Goal: Contribute content: Add original content to the website for others to see

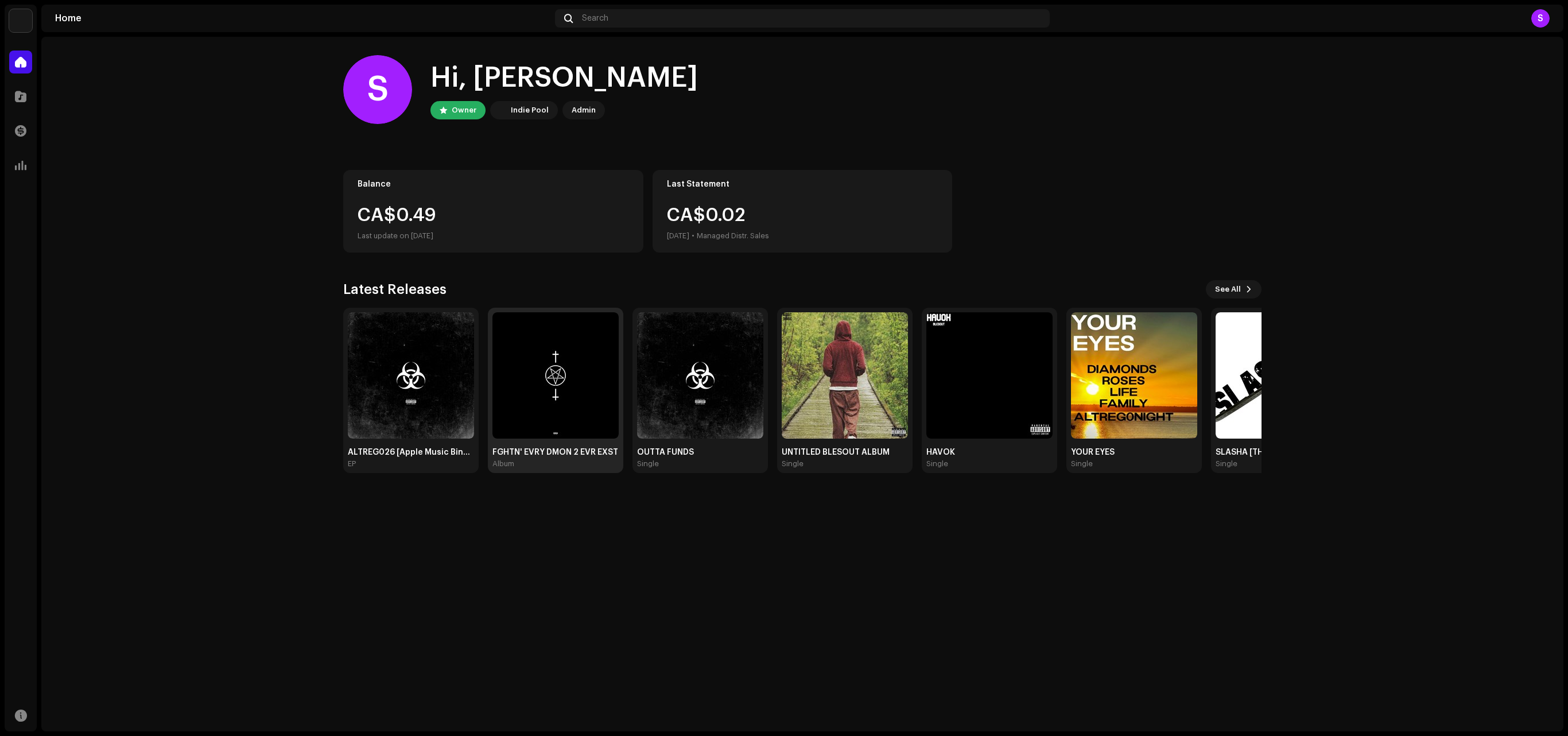
click at [549, 405] on img at bounding box center [556, 375] width 126 height 126
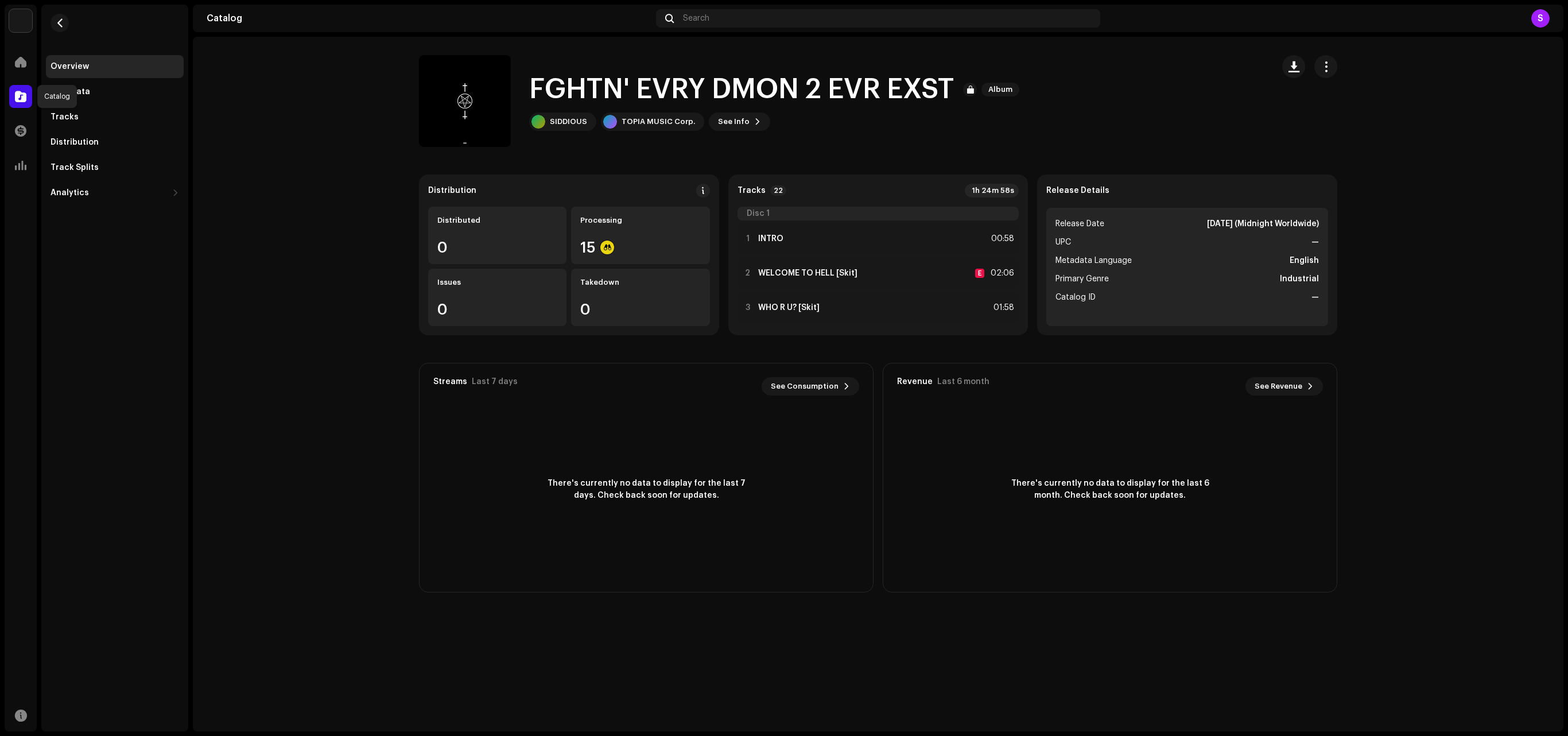
click at [24, 100] on span at bounding box center [21, 96] width 12 height 9
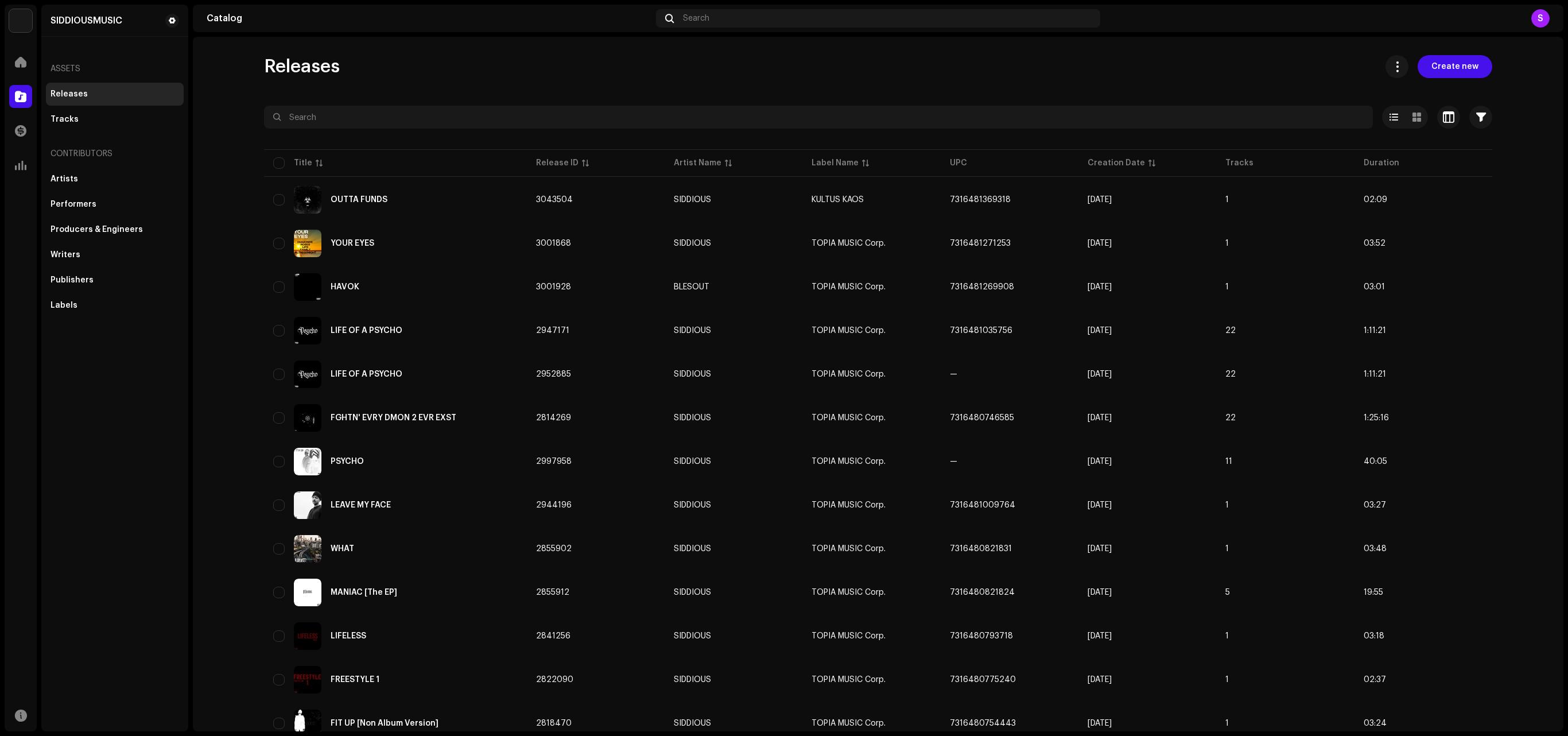
drag, startPoint x: 1563, startPoint y: 254, endPoint x: 1567, endPoint y: 478, distance: 224.0
click at [1567, 478] on div "SIDDIOUSMUSIC Home Catalog Transactions Analytics Resources SIDDIOUSMUSIC Asset…" at bounding box center [784, 368] width 1568 height 736
click at [1567, 483] on div "SIDDIOUSMUSIC Home Catalog Transactions Analytics Resources SIDDIOUSMUSIC Asset…" at bounding box center [784, 368] width 1568 height 736
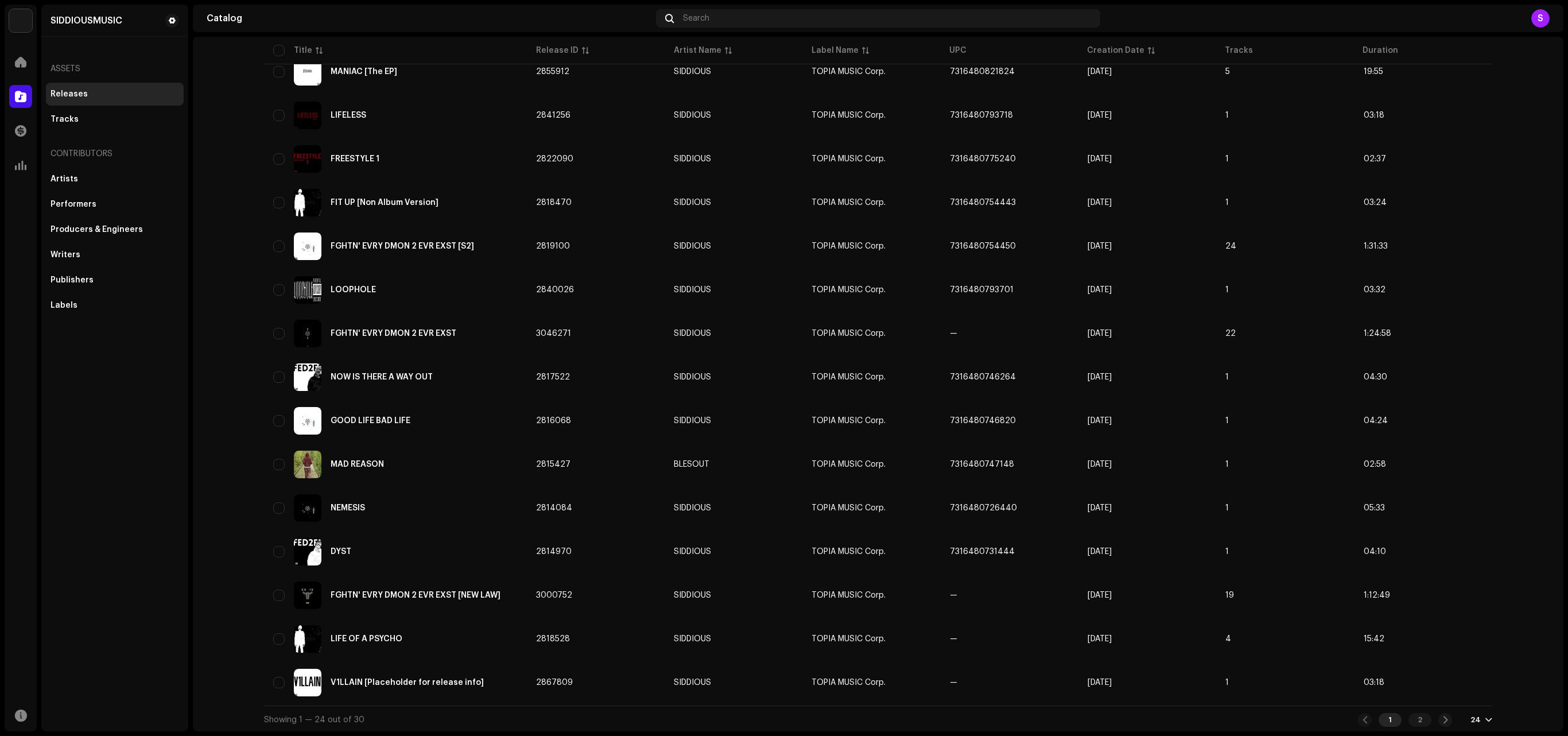
click at [1467, 715] on div "1 2 24" at bounding box center [1425, 720] width 134 height 14
click at [1475, 722] on div "24" at bounding box center [1475, 719] width 10 height 9
click at [1479, 694] on div "72" at bounding box center [1497, 697] width 47 height 23
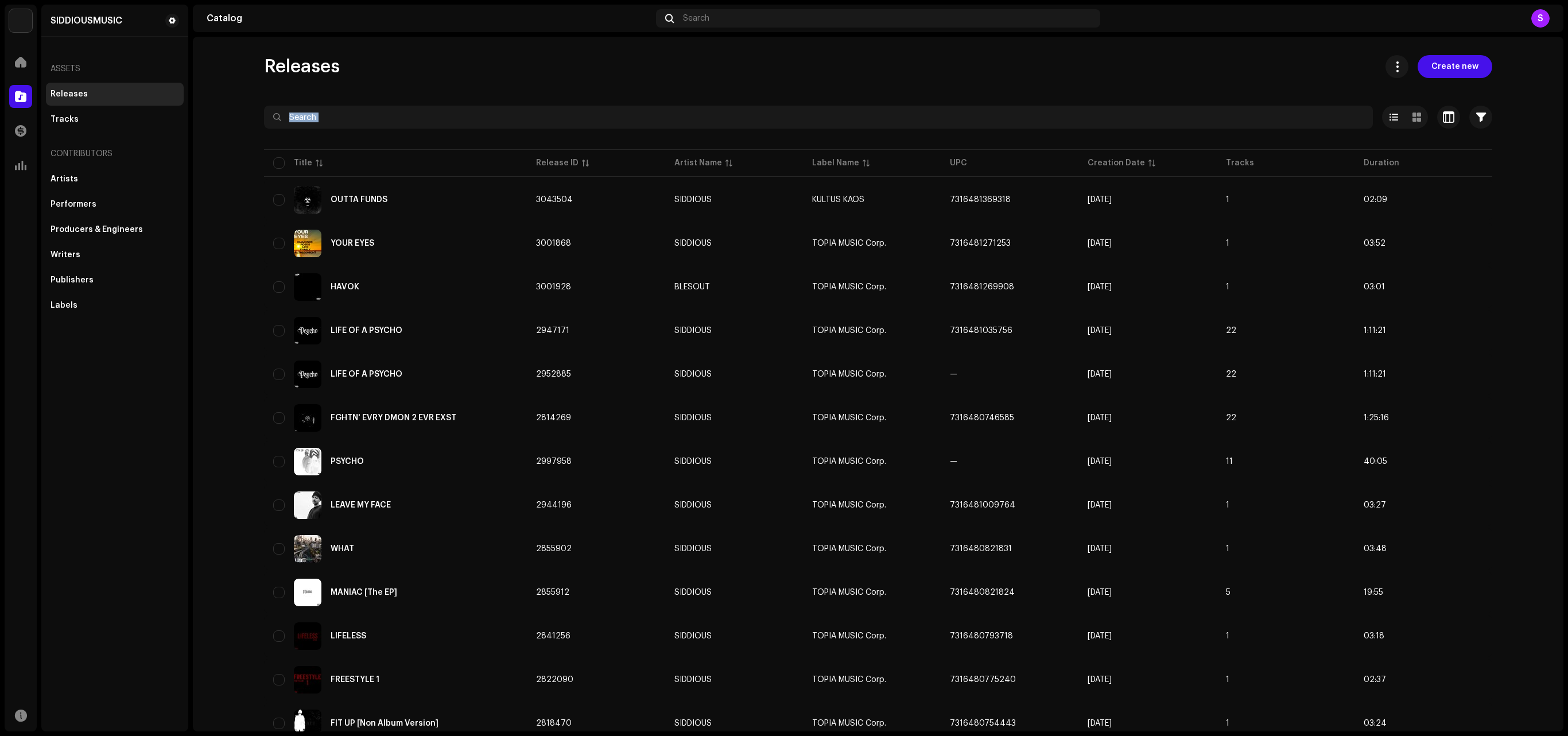
drag, startPoint x: 1567, startPoint y: 59, endPoint x: 1535, endPoint y: 154, distance: 100.2
click at [1535, 154] on div "SIDDIOUSMUSIC Home Catalog Transactions Analytics Resources SIDDIOUSMUSIC Asset…" at bounding box center [784, 368] width 1568 height 736
drag, startPoint x: 1567, startPoint y: 173, endPoint x: 1560, endPoint y: 483, distance: 310.1
click at [1560, 483] on div "SIDDIOUSMUSIC Home Catalog Transactions Analytics Resources SIDDIOUSMUSIC Asset…" at bounding box center [784, 368] width 1568 height 736
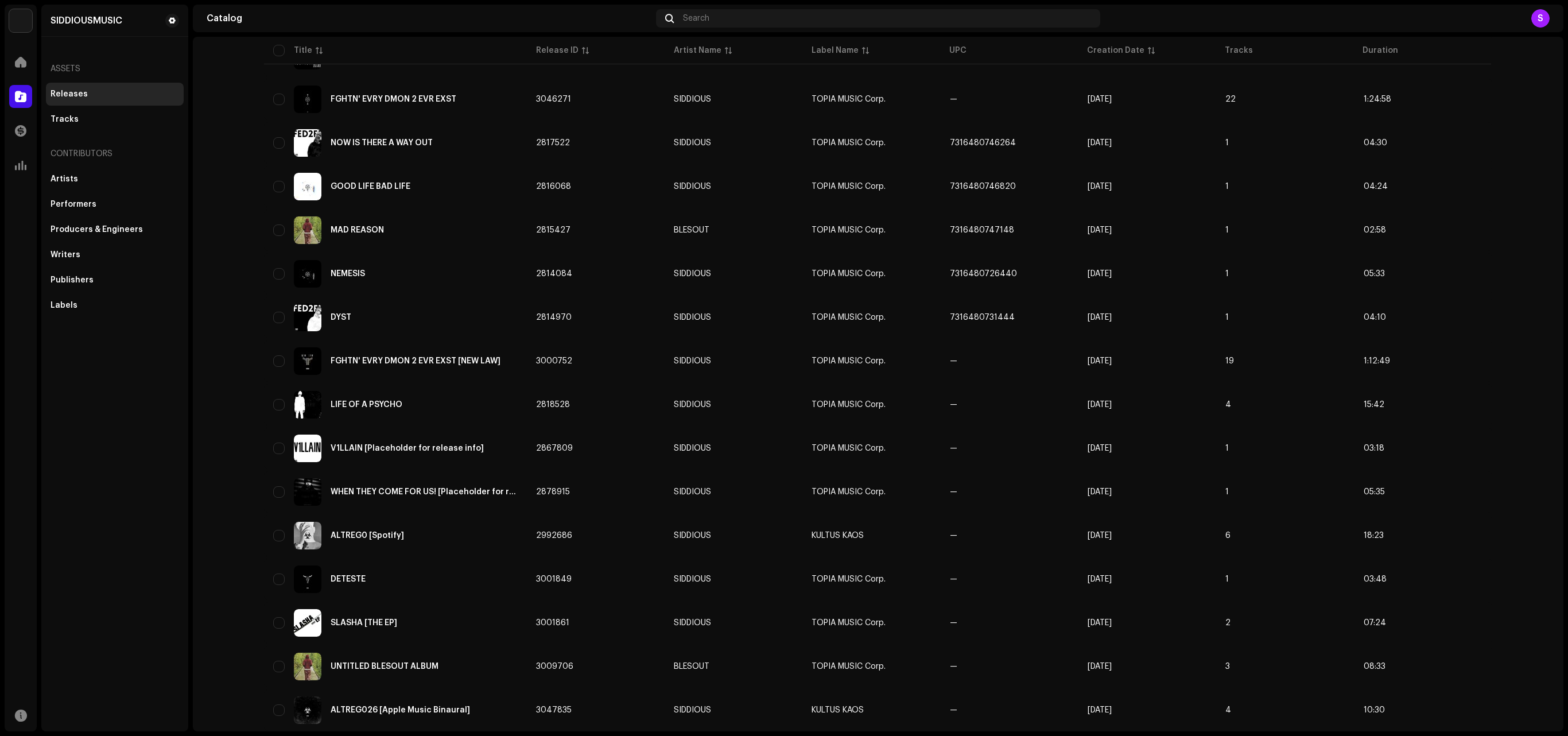
scroll to position [788, 0]
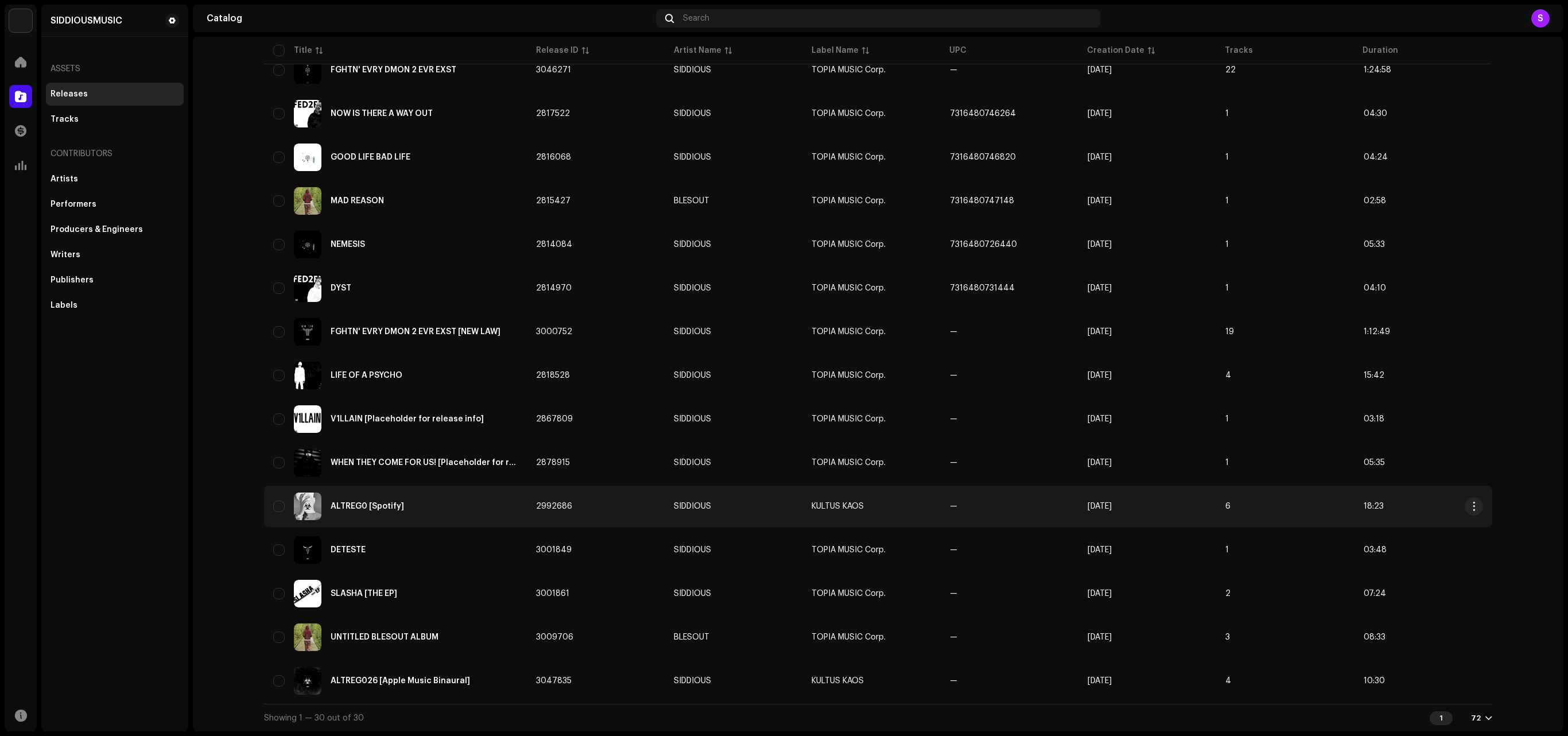
click at [632, 500] on td "2992686" at bounding box center [595, 507] width 138 height 42
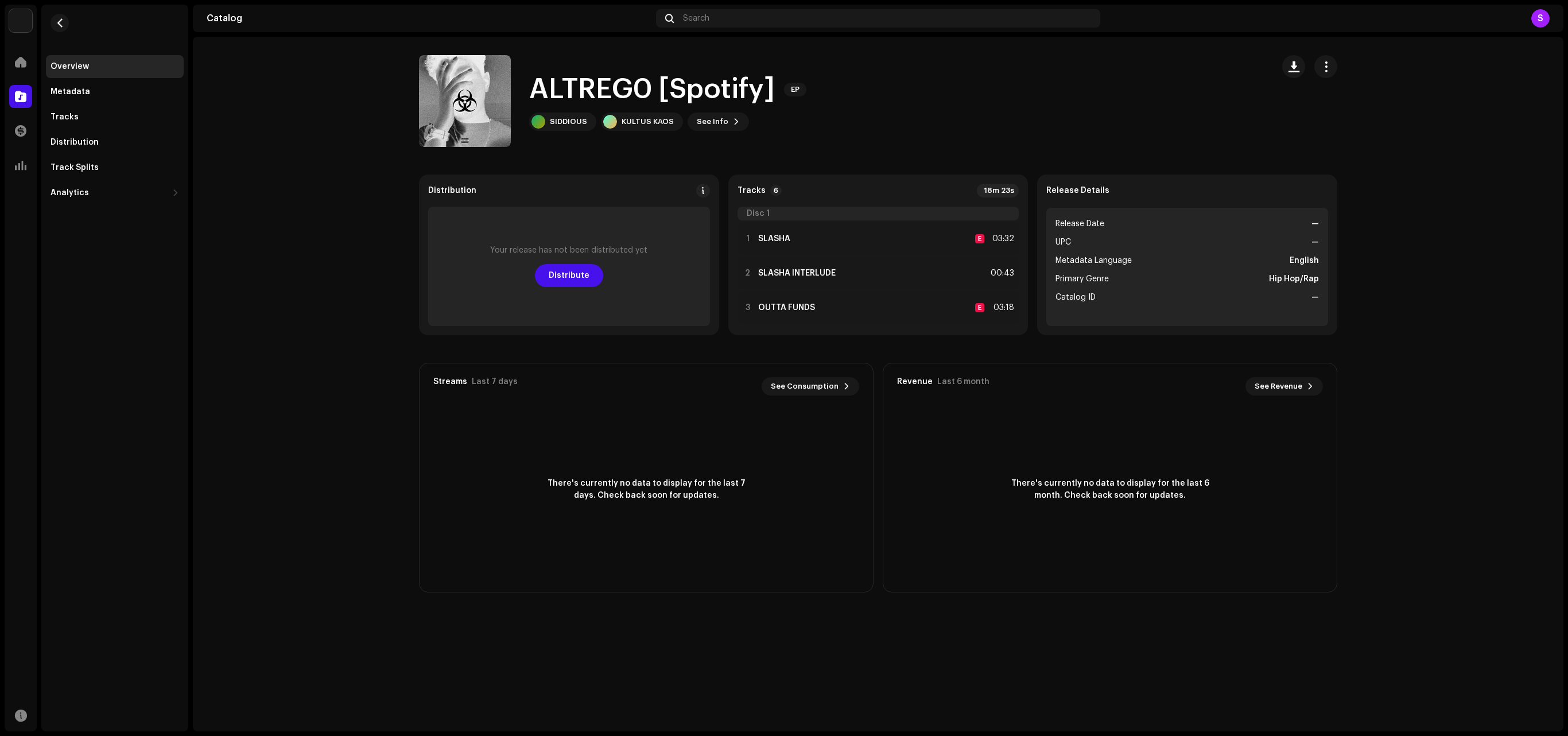
click at [1343, 66] on div "ALTREG0 [Spotify] EP SIDDIOUS KULTUS KAOS See Info" at bounding box center [878, 101] width 955 height 92
click at [1326, 63] on span "button" at bounding box center [1326, 66] width 11 height 9
click at [1326, 122] on span "Edit" at bounding box center [1331, 117] width 15 height 9
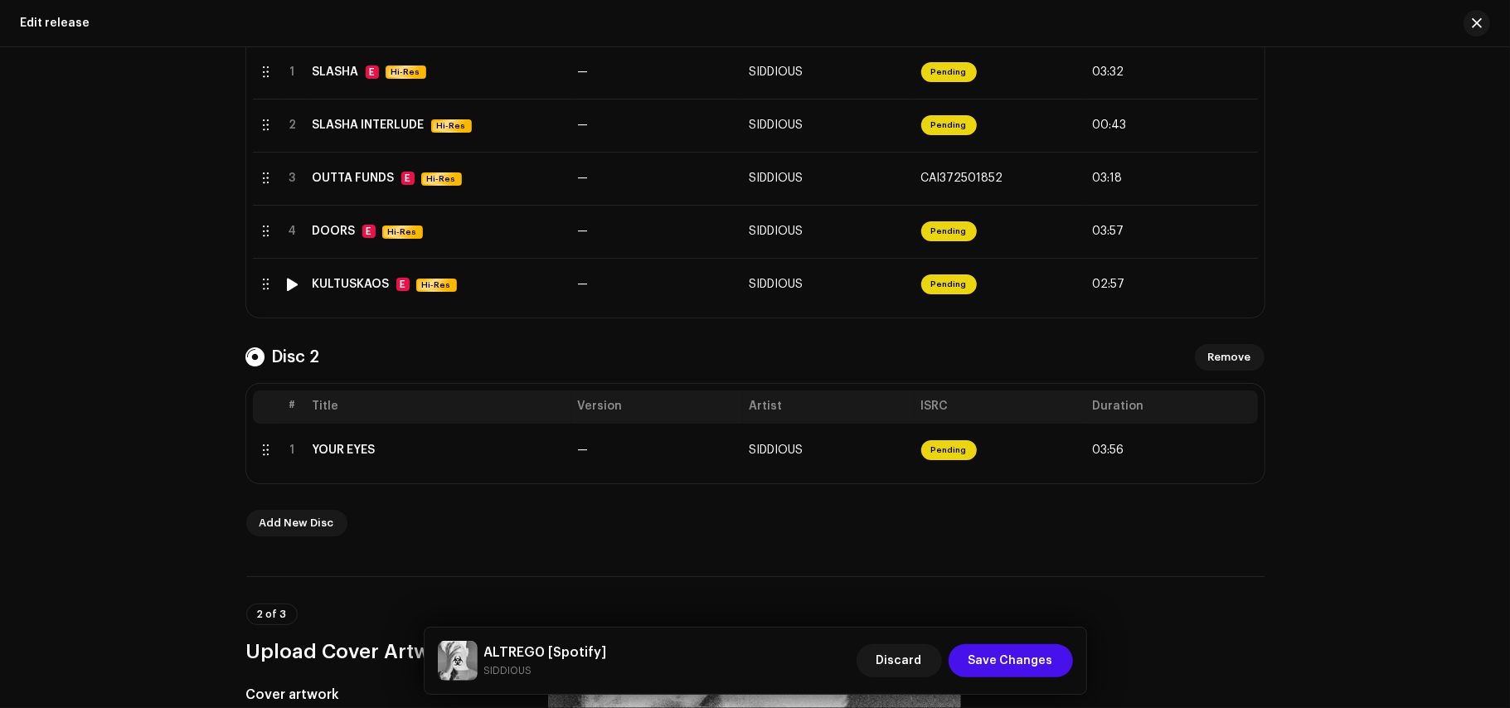
scroll to position [442, 0]
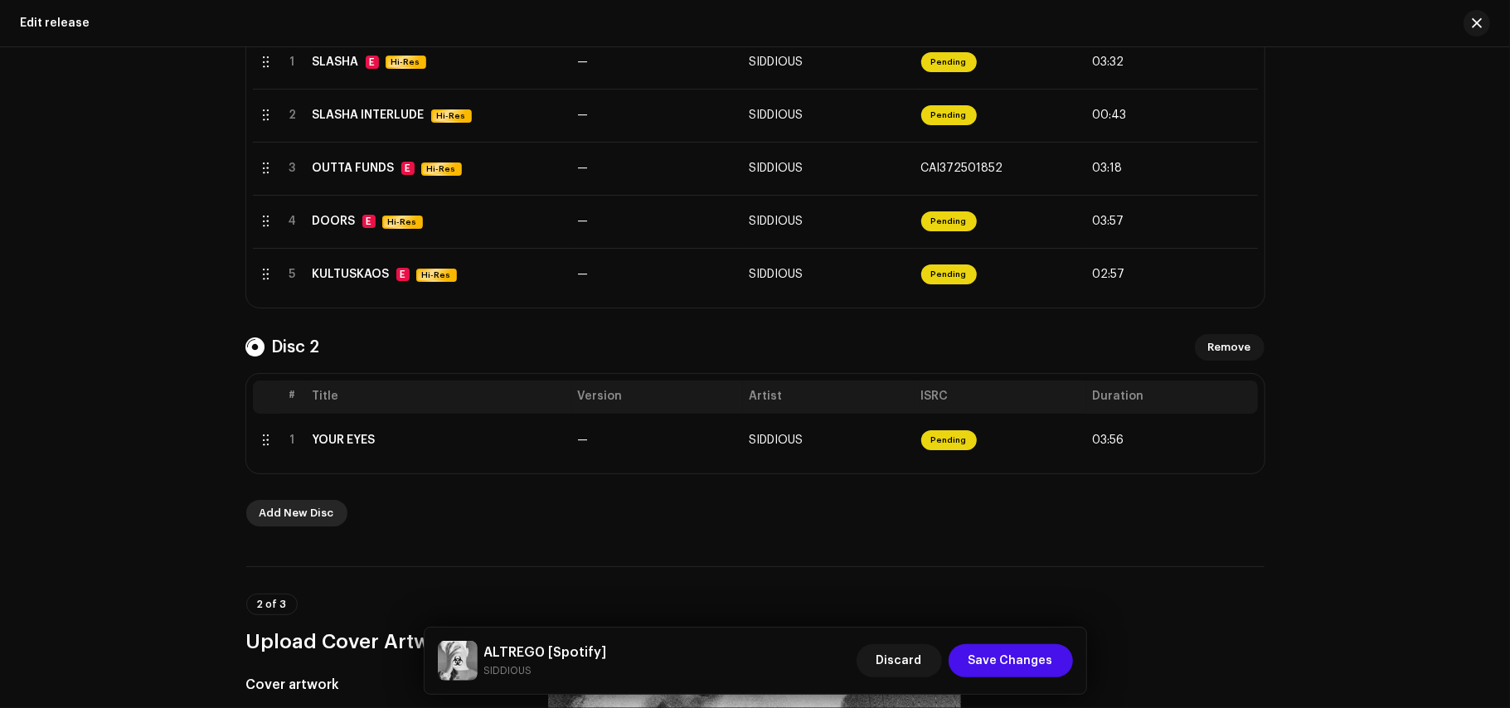
click at [289, 517] on span "Add New Disc" at bounding box center [297, 513] width 75 height 33
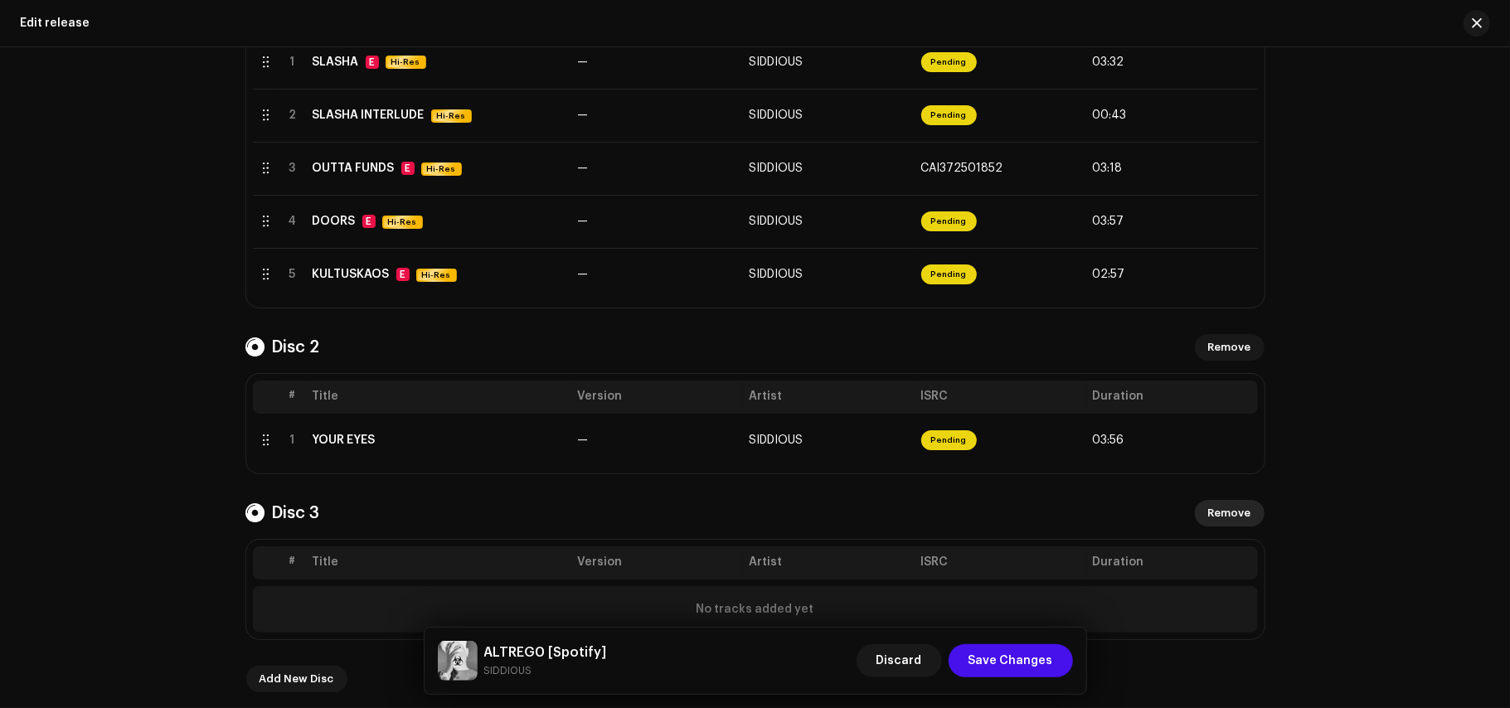
click at [1248, 514] on button "Remove" at bounding box center [1230, 513] width 70 height 27
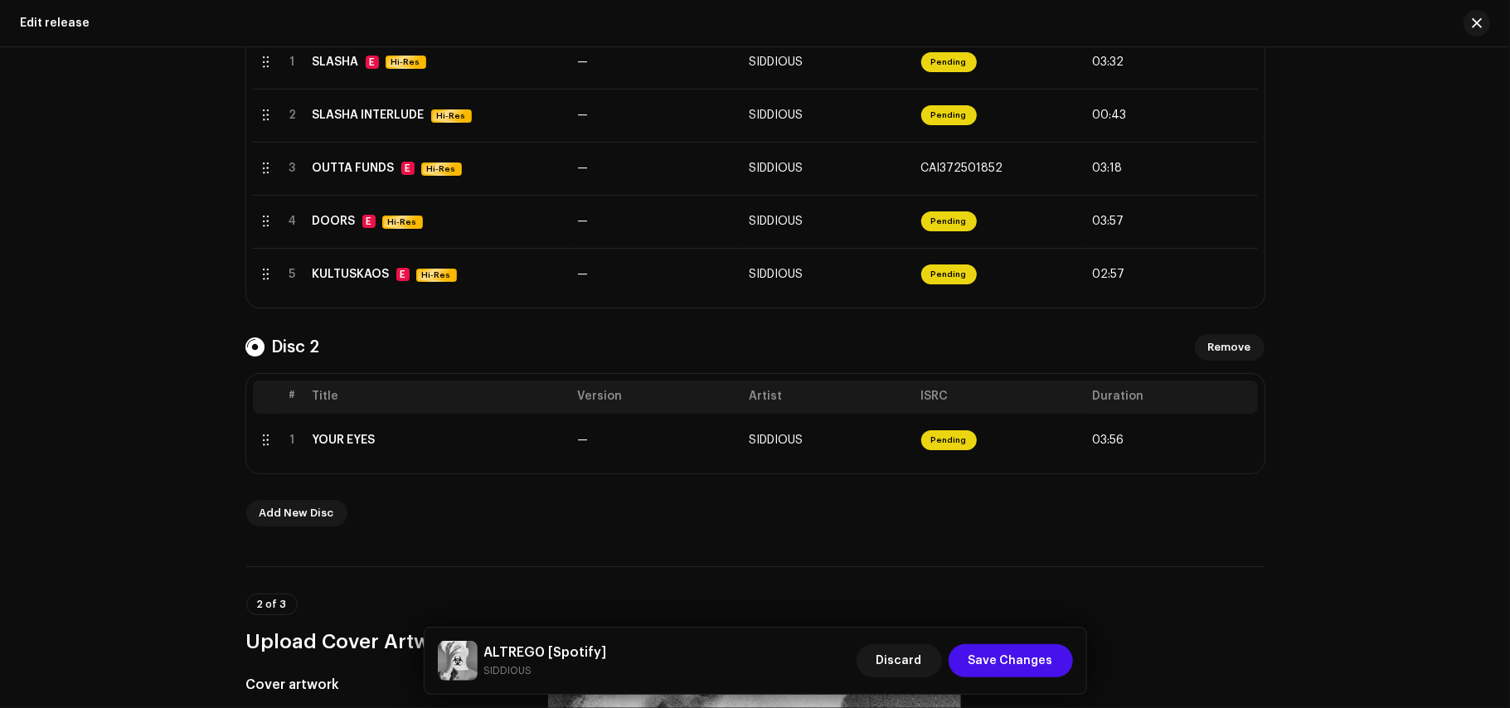
scroll to position [265, 0]
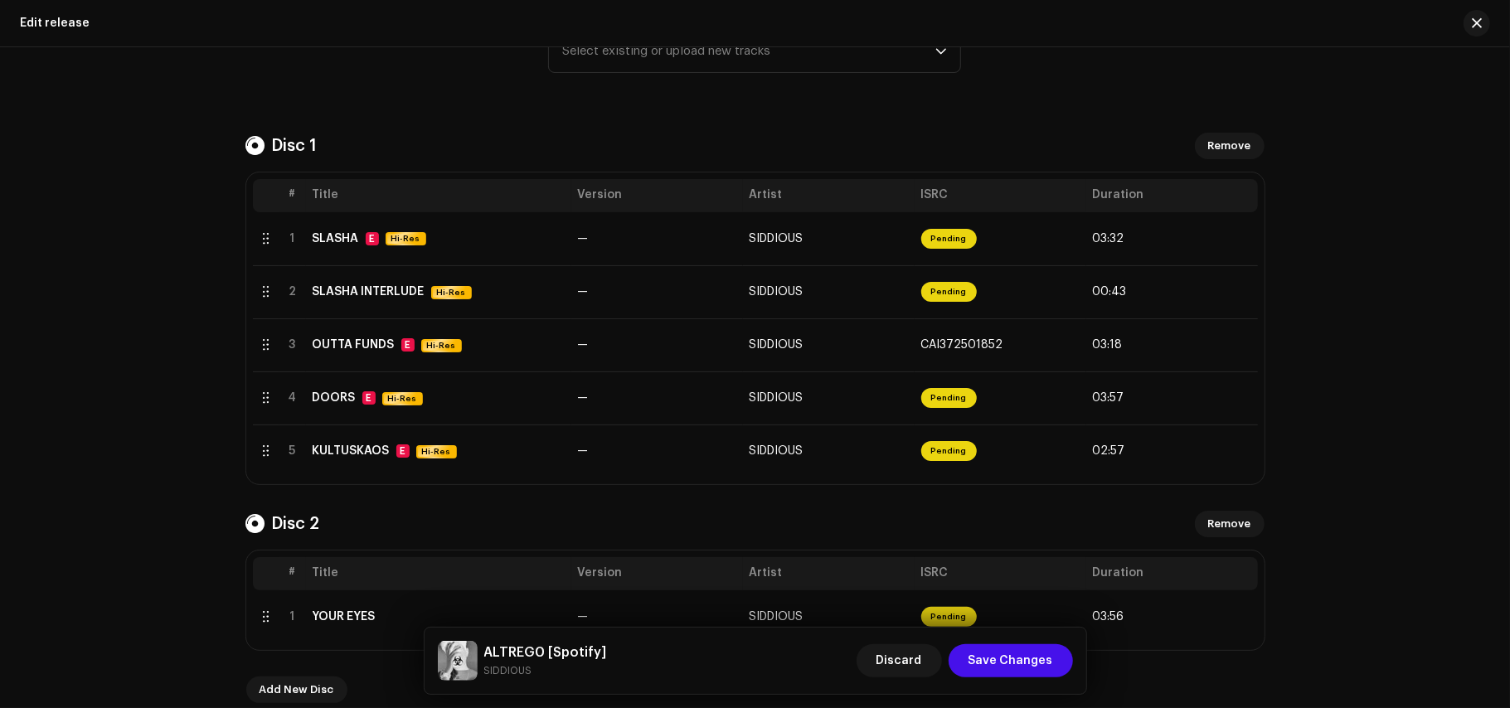
click at [654, 44] on div "Edit release" at bounding box center [755, 23] width 1510 height 47
click at [631, 81] on div "Track(s) * Select existing or upload new tracks" at bounding box center [754, 51] width 413 height 83
click at [587, 47] on span "Select existing or upload new tracks" at bounding box center [748, 51] width 373 height 41
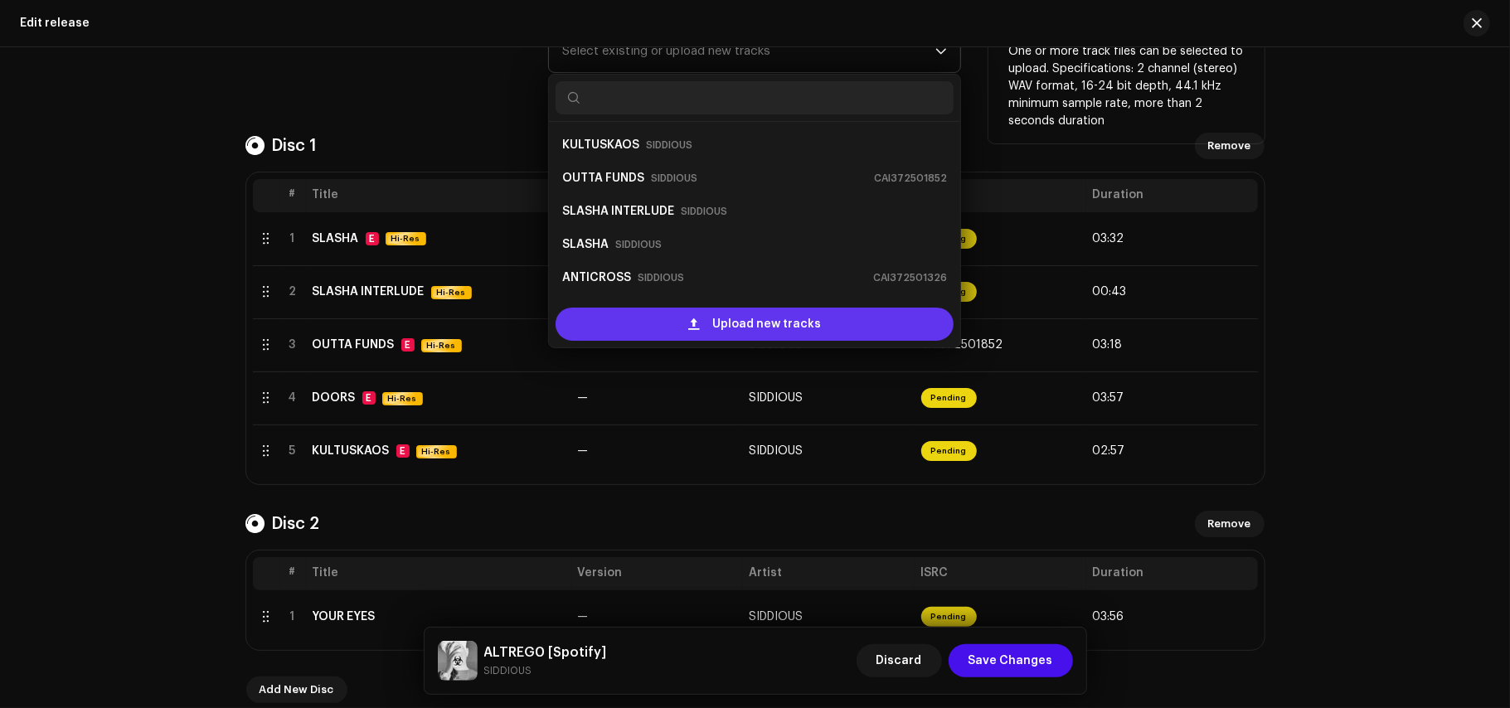
click at [610, 327] on div "Upload new tracks" at bounding box center [755, 324] width 398 height 33
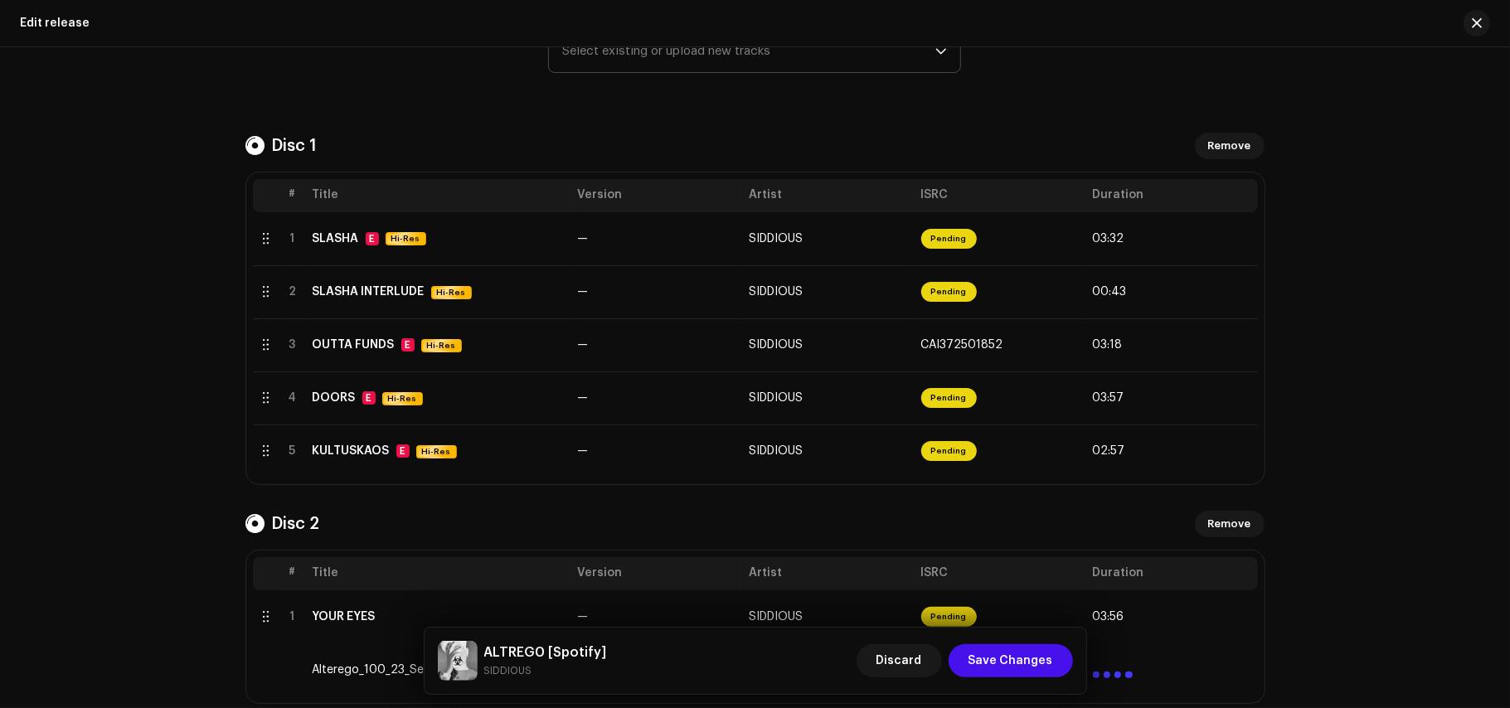
click at [171, 411] on div "Create a new release Complete the following to edit your release. 1 of 3 Select…" at bounding box center [755, 377] width 1510 height 661
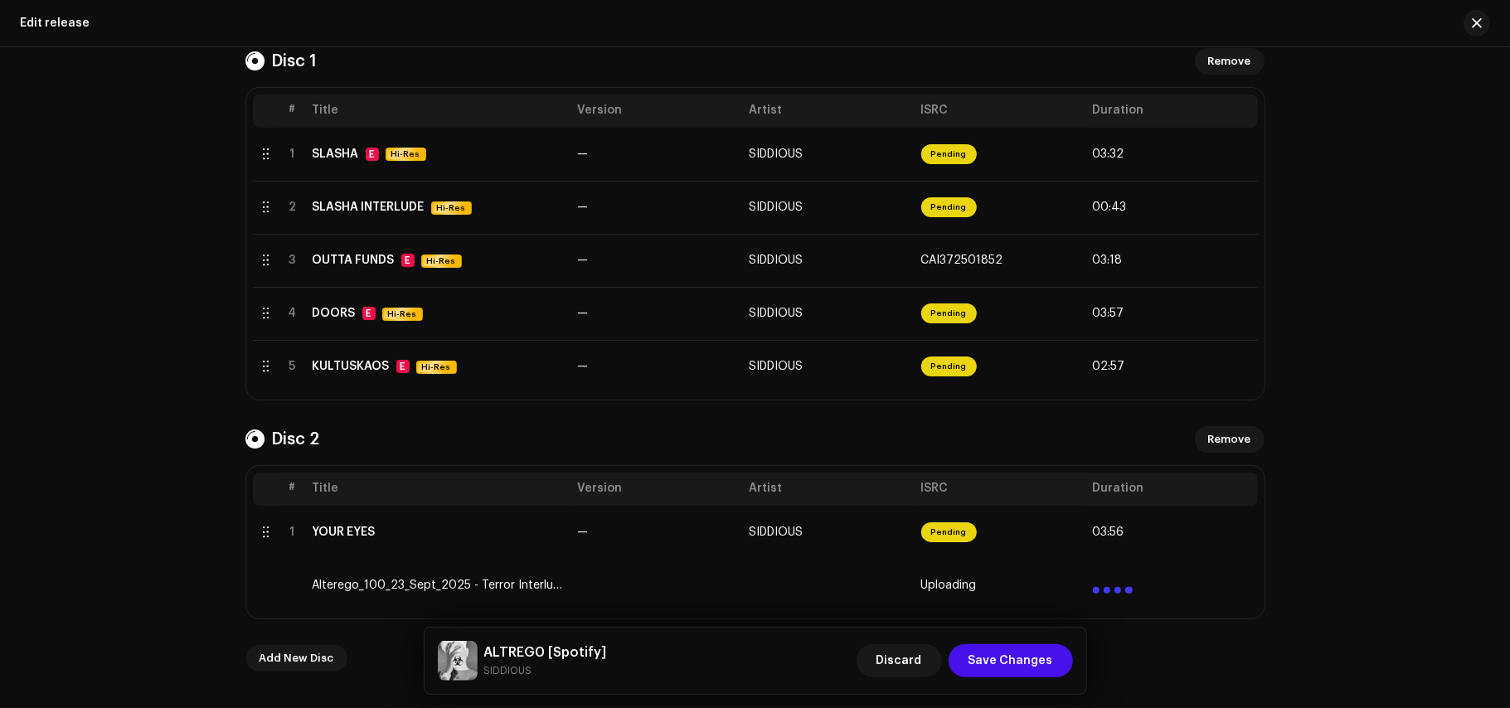
scroll to position [353, 0]
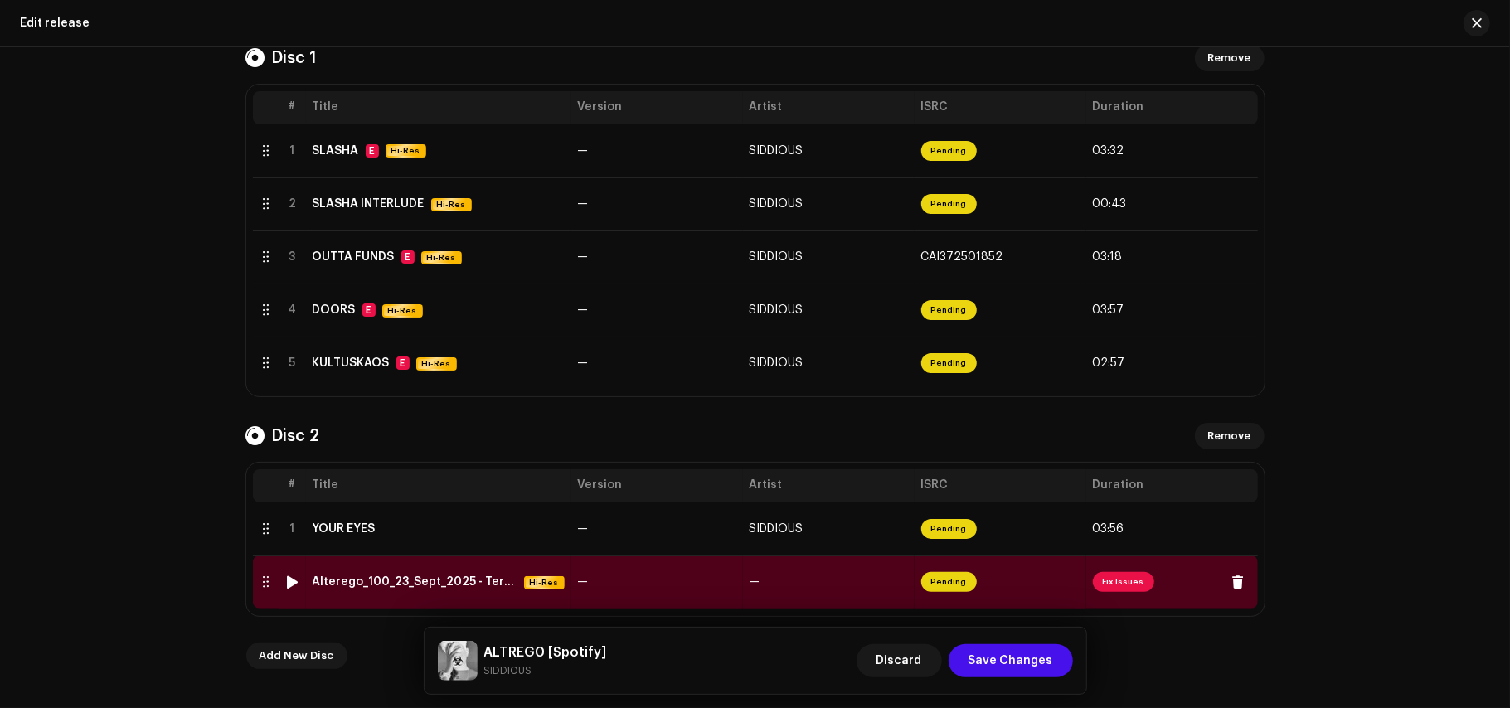
click at [1059, 605] on td "Pending" at bounding box center [1001, 582] width 172 height 53
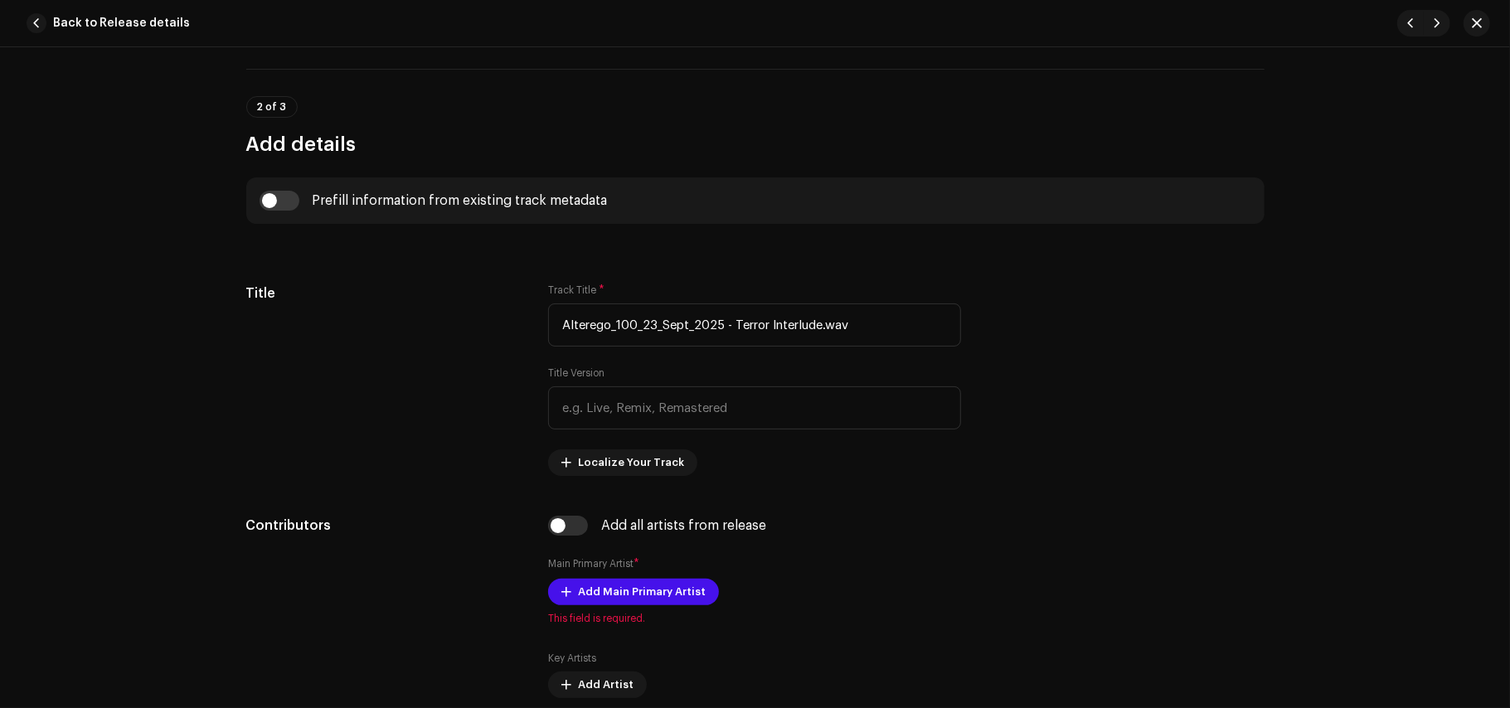
scroll to position [425, 0]
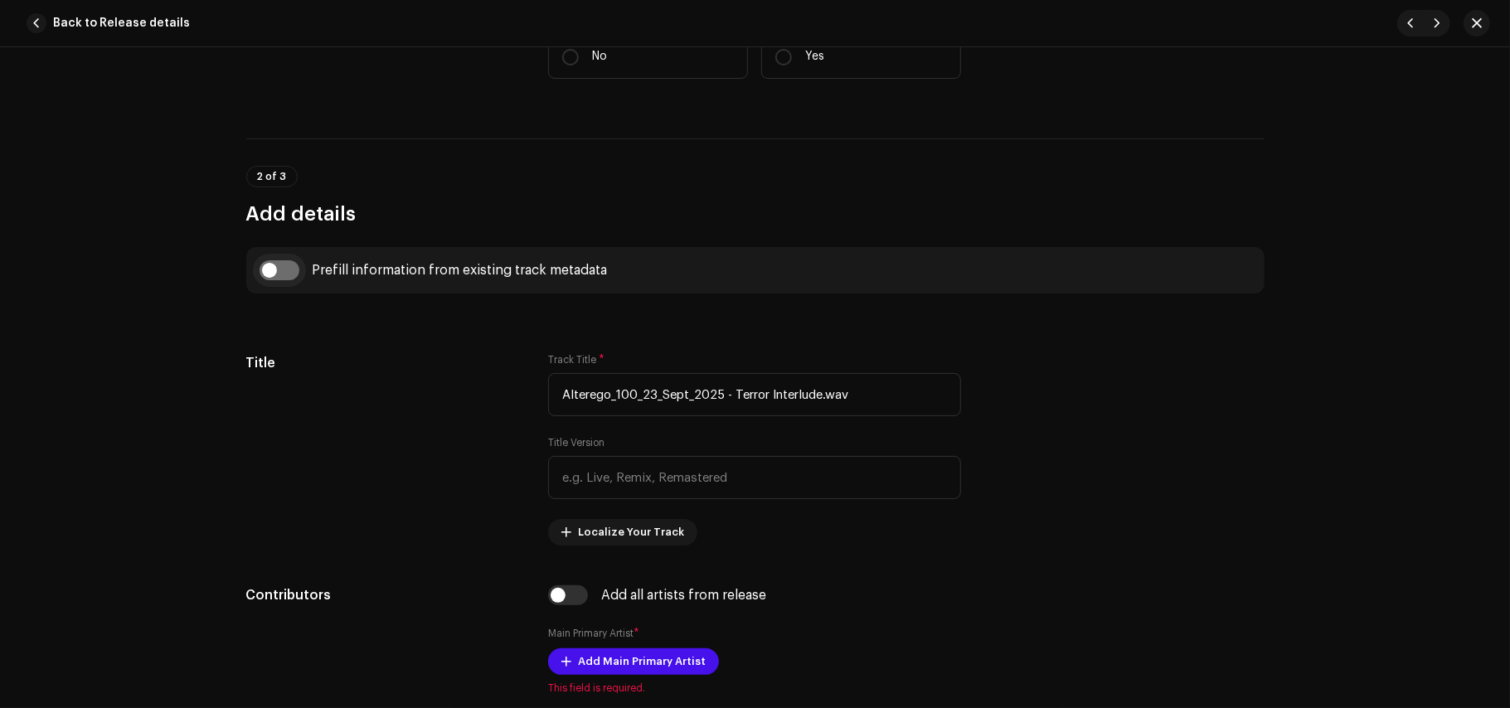
click at [295, 277] on input "checkbox" at bounding box center [280, 270] width 40 height 20
checkbox input "true"
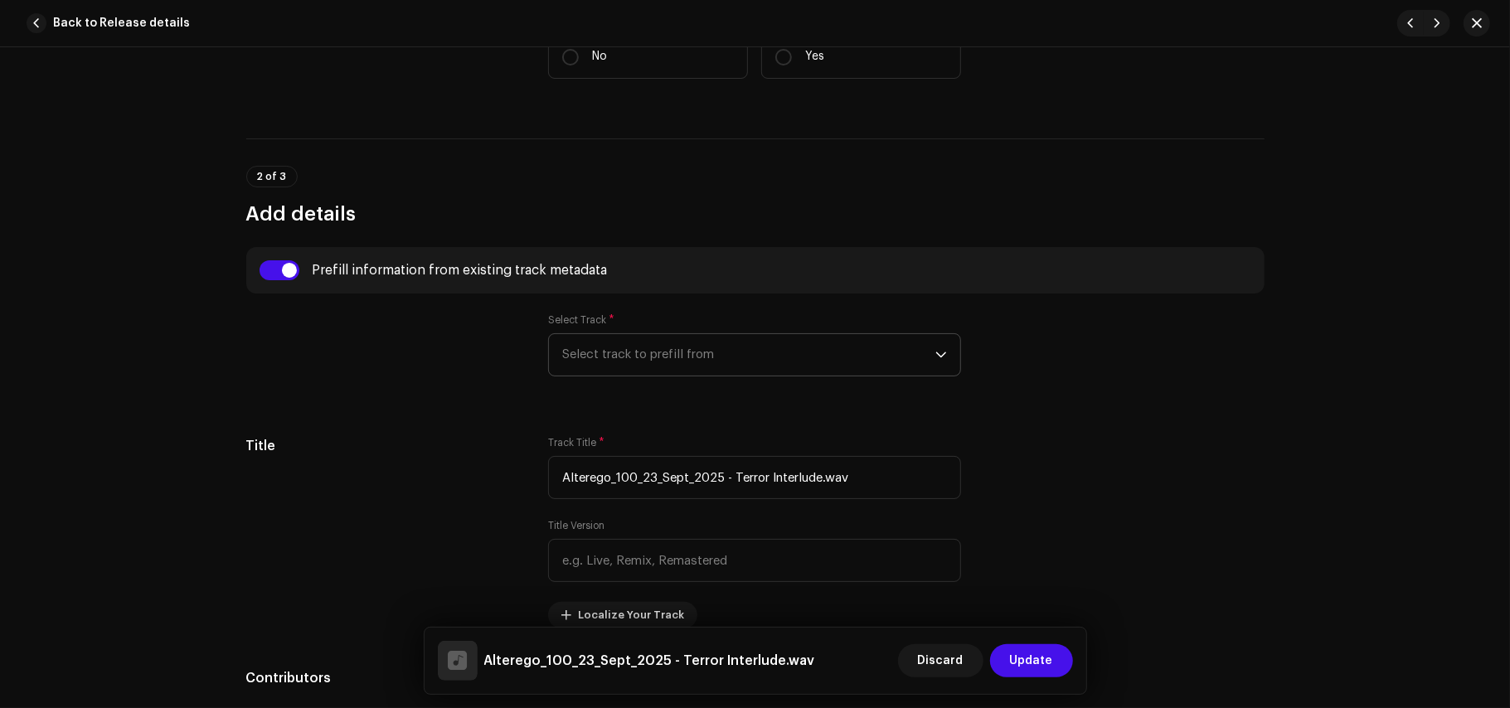
click at [668, 350] on span "Select track to prefill from" at bounding box center [748, 354] width 373 height 41
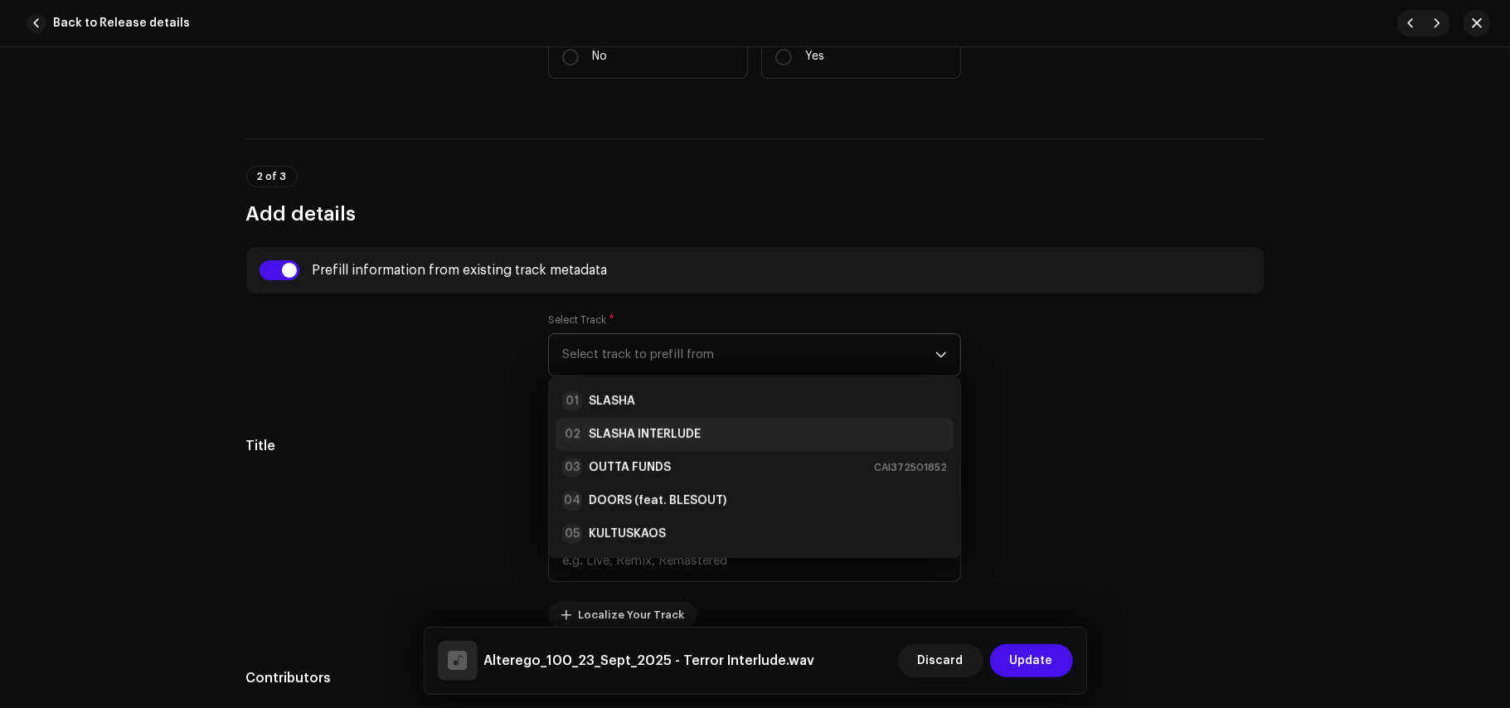
click at [644, 435] on strong "SLASHA INTERLUDE" at bounding box center [645, 434] width 112 height 17
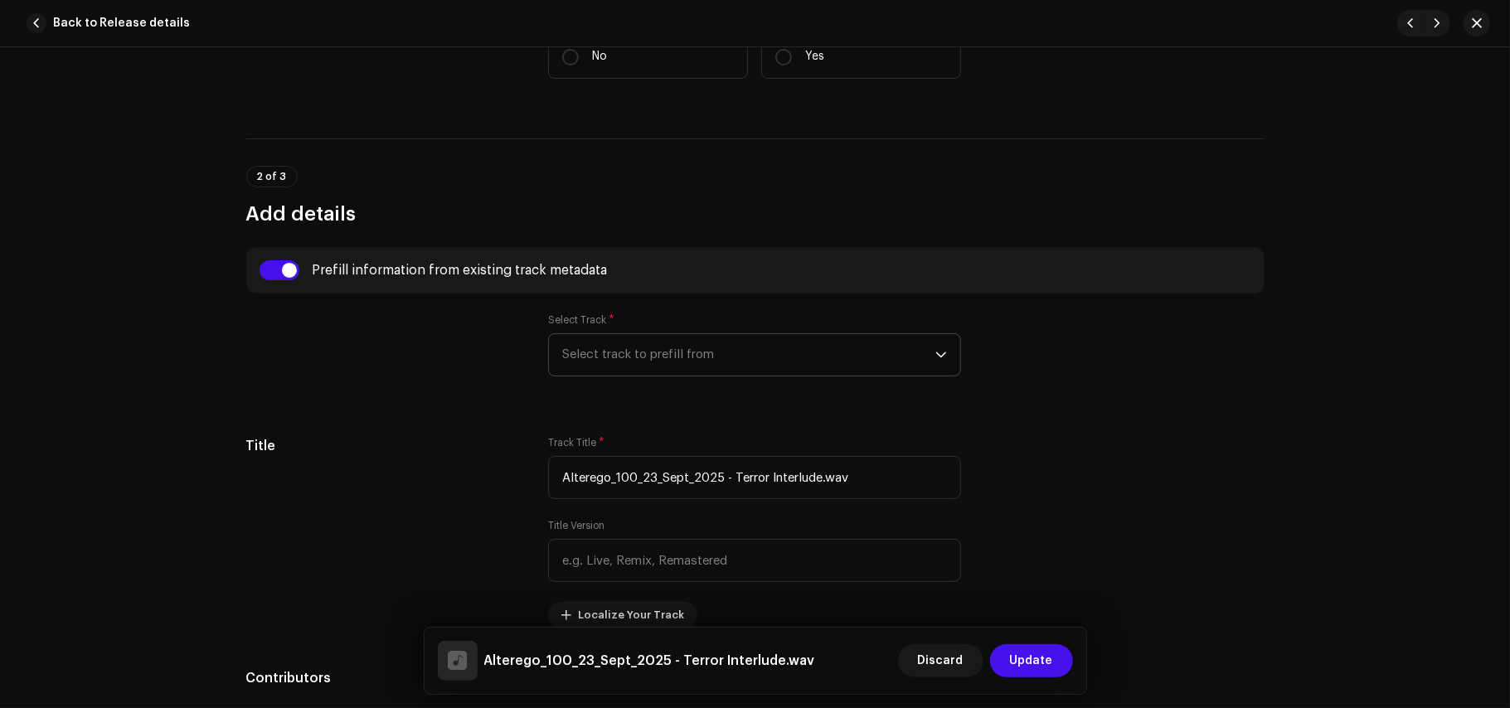
type input "SLASHA INTERLUDE"
type input "00:10"
radio input "true"
type input "Sidharth S Nair of TOPIA MUSIC Corp. Under SiddiousMusic"
checkbox input "true"
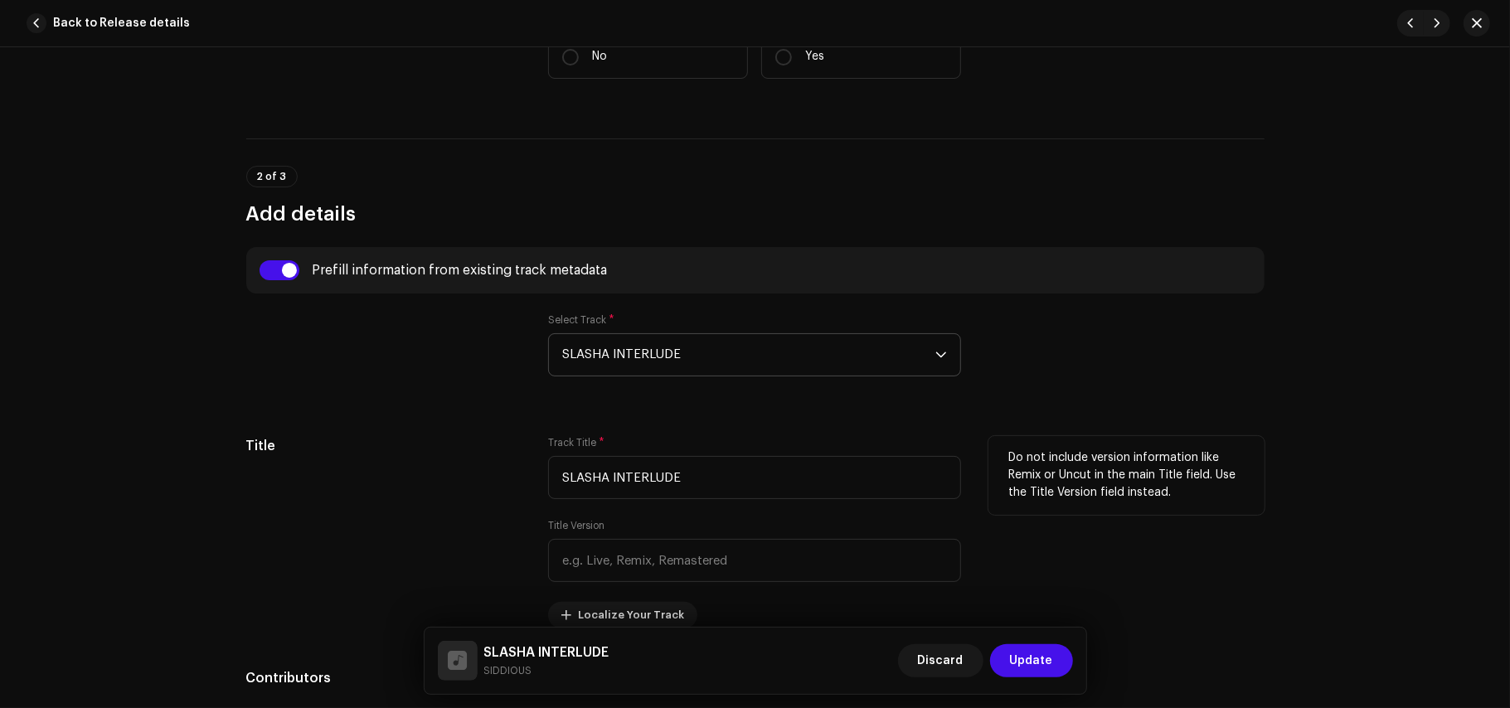
click at [489, 512] on div "Title" at bounding box center [384, 532] width 276 height 192
drag, startPoint x: 715, startPoint y: 488, endPoint x: 463, endPoint y: 486, distance: 252.1
click at [463, 486] on div "Title Track Title * SLASHA INTERLUDE Title Version Localize Your Track Do not i…" at bounding box center [755, 532] width 1018 height 192
type input "TERROR"
click at [562, 574] on input "text" at bounding box center [754, 560] width 413 height 43
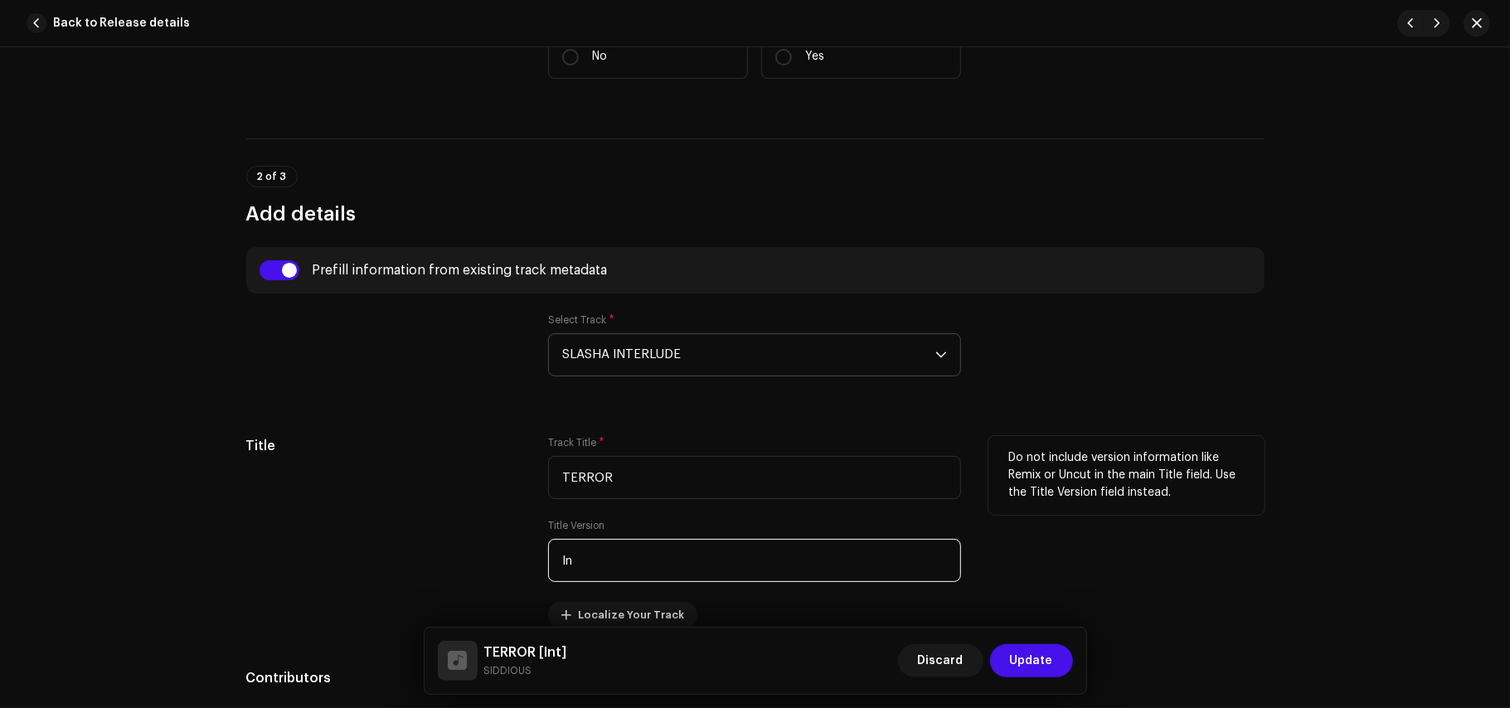
type input "I"
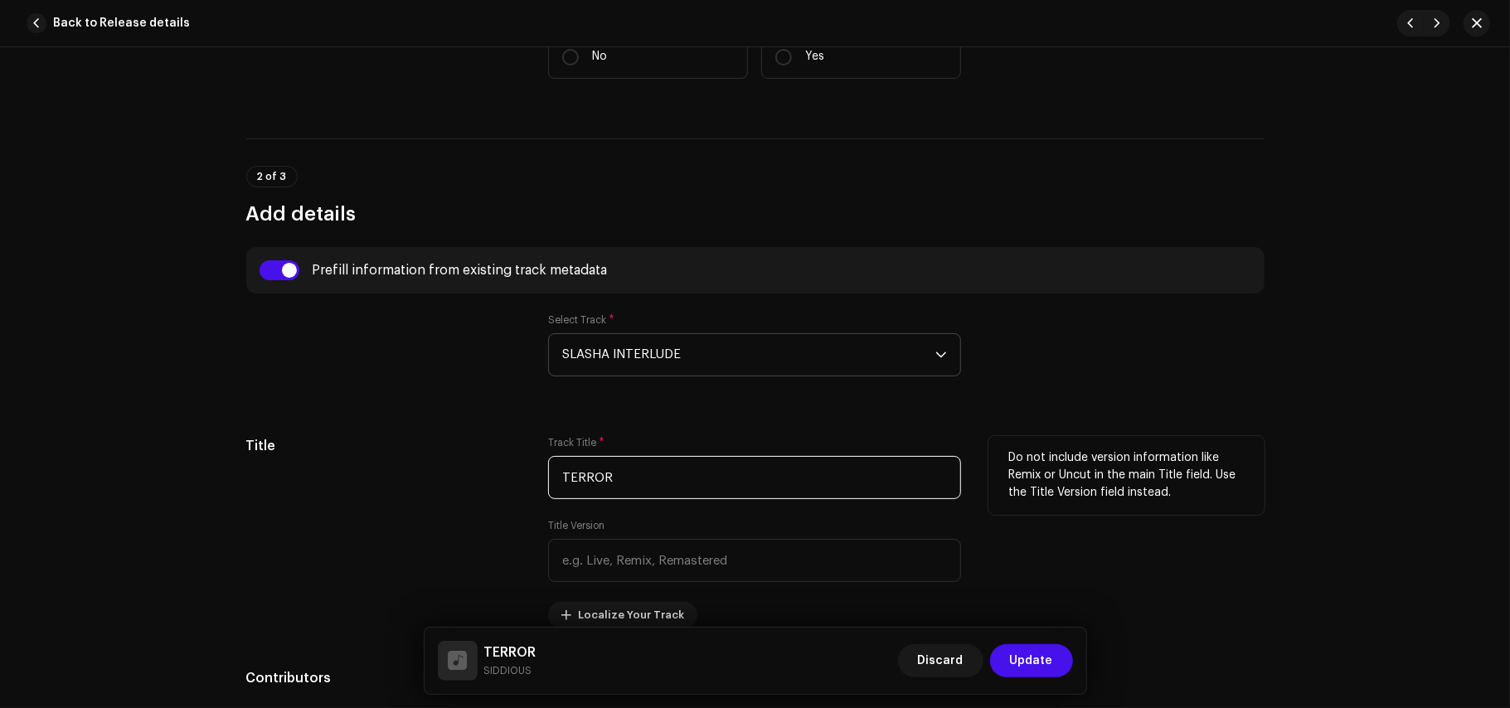
click at [667, 491] on input "TERROR" at bounding box center [754, 477] width 413 height 43
type input "TERROR"
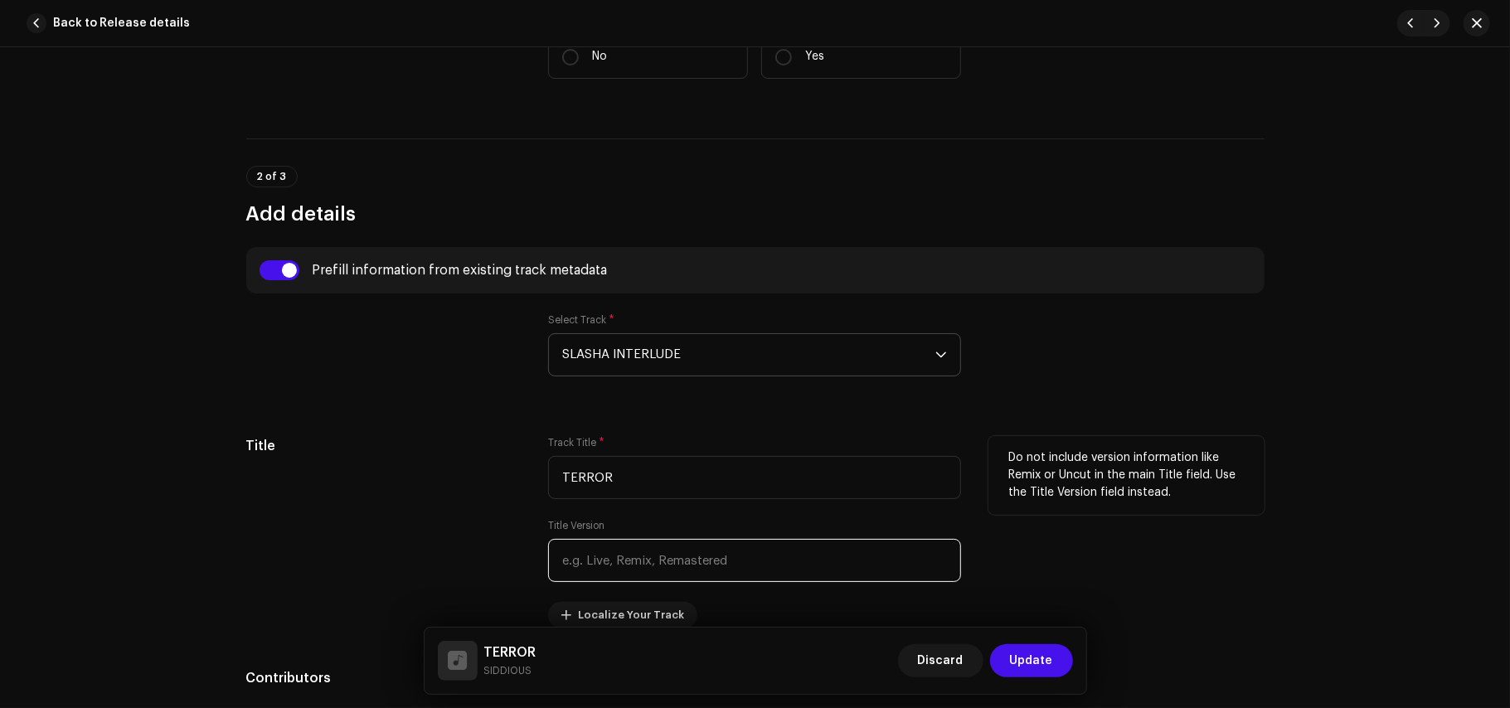
click at [638, 566] on input "text" at bounding box center [754, 560] width 413 height 43
type input "INTRLD"
click at [1049, 496] on p "Do not include version information like Remix or Uncut in the main Title field.…" at bounding box center [1126, 475] width 236 height 52
click at [1068, 535] on div "Do not include version information like Remix or Uncut in the main Title field.…" at bounding box center [1127, 532] width 276 height 192
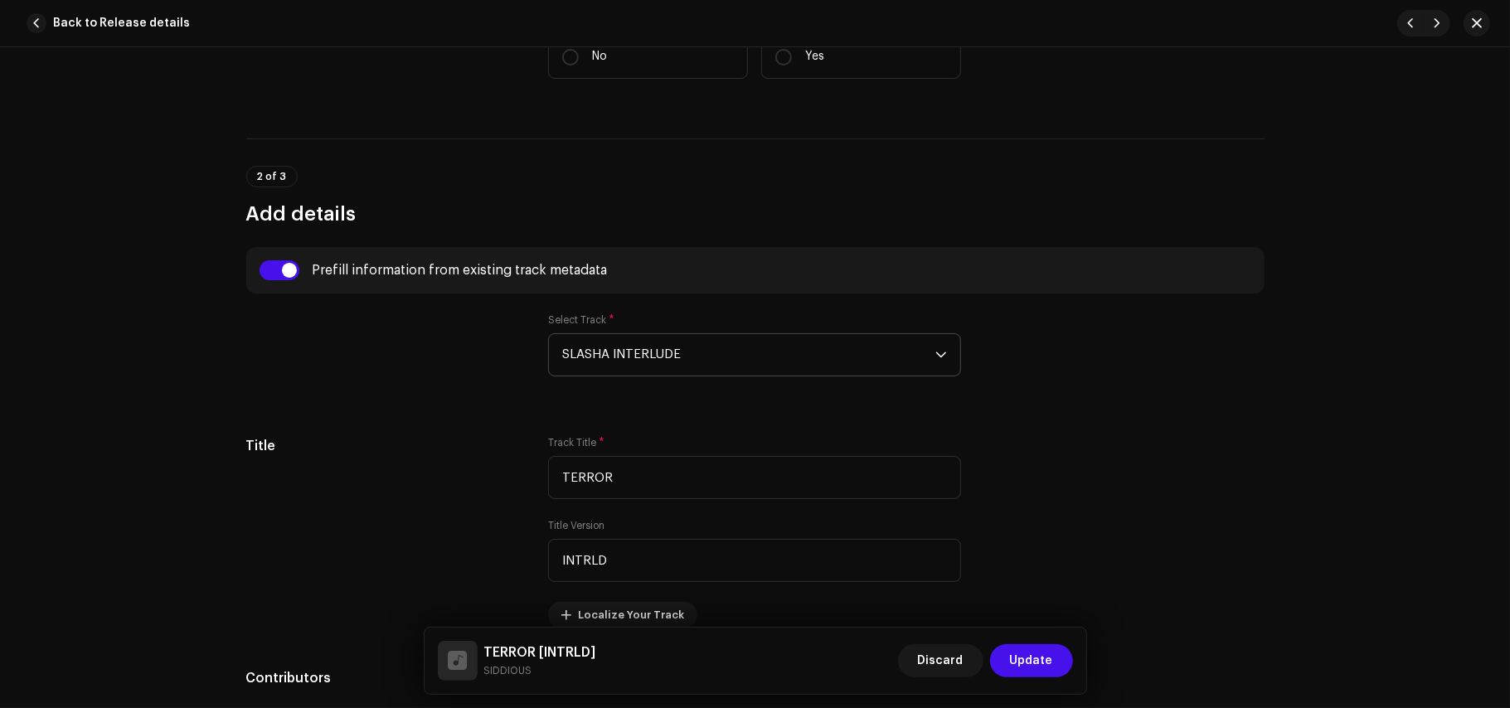
click at [1288, 541] on div "Track details Complete the following to finalize your track. 1 of 3 Add Audio F…" at bounding box center [755, 377] width 1510 height 661
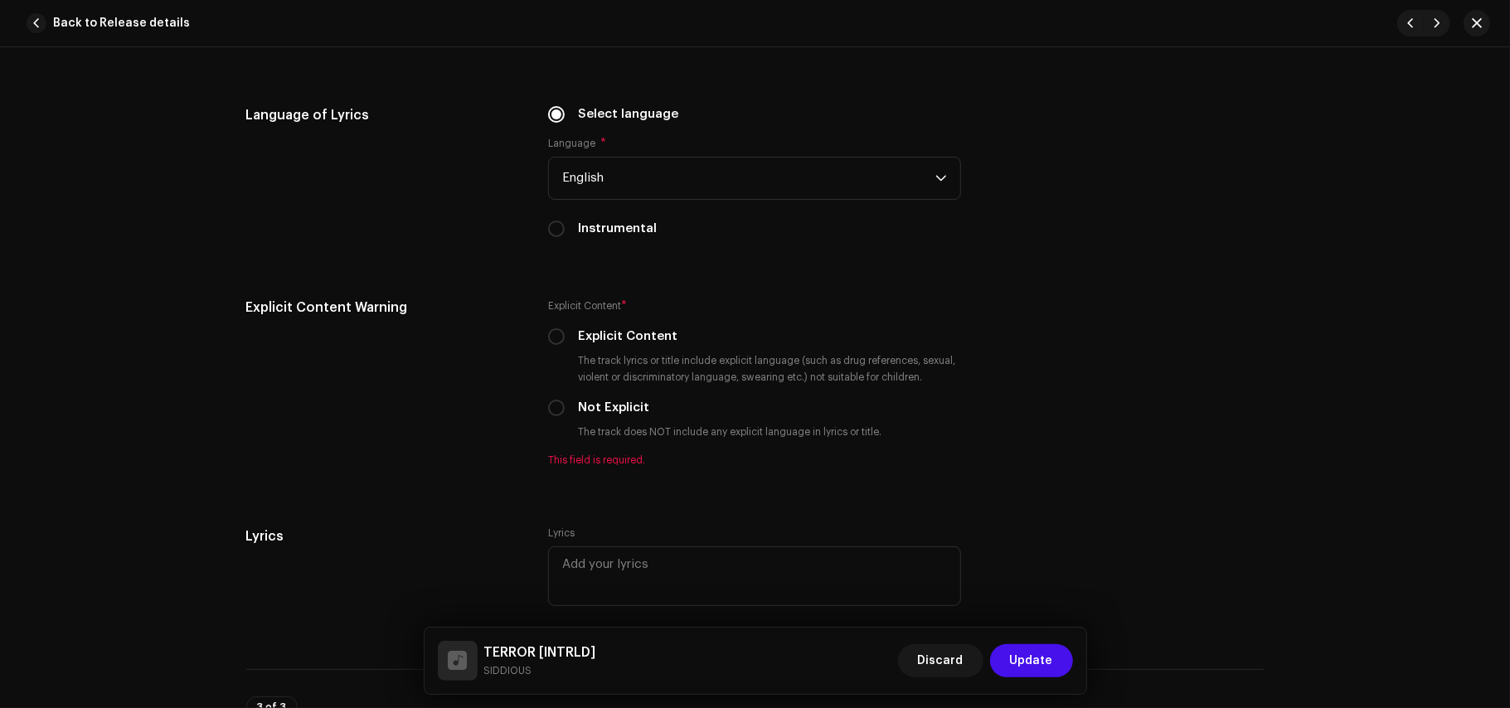
scroll to position [3166, 0]
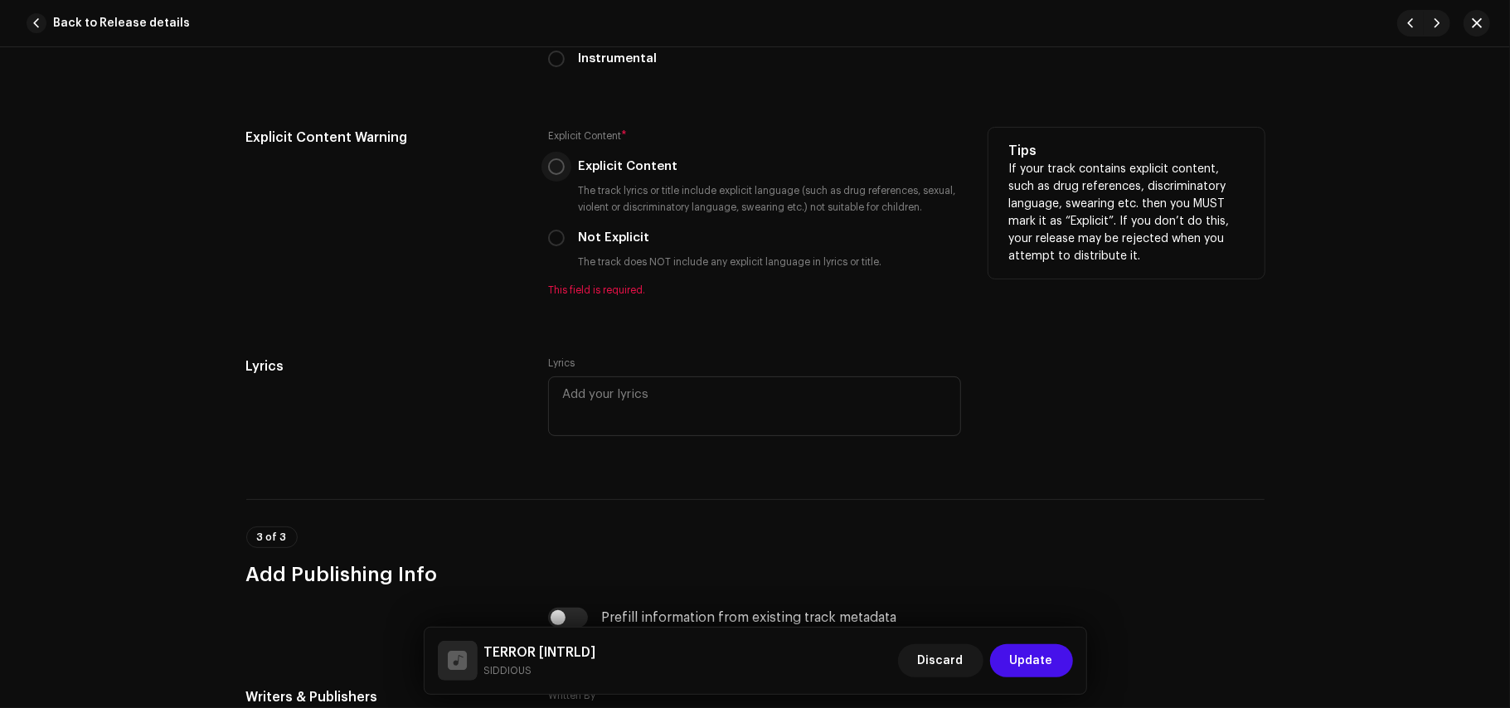
click at [555, 175] on input "Explicit Content" at bounding box center [556, 166] width 17 height 17
radio input "true"
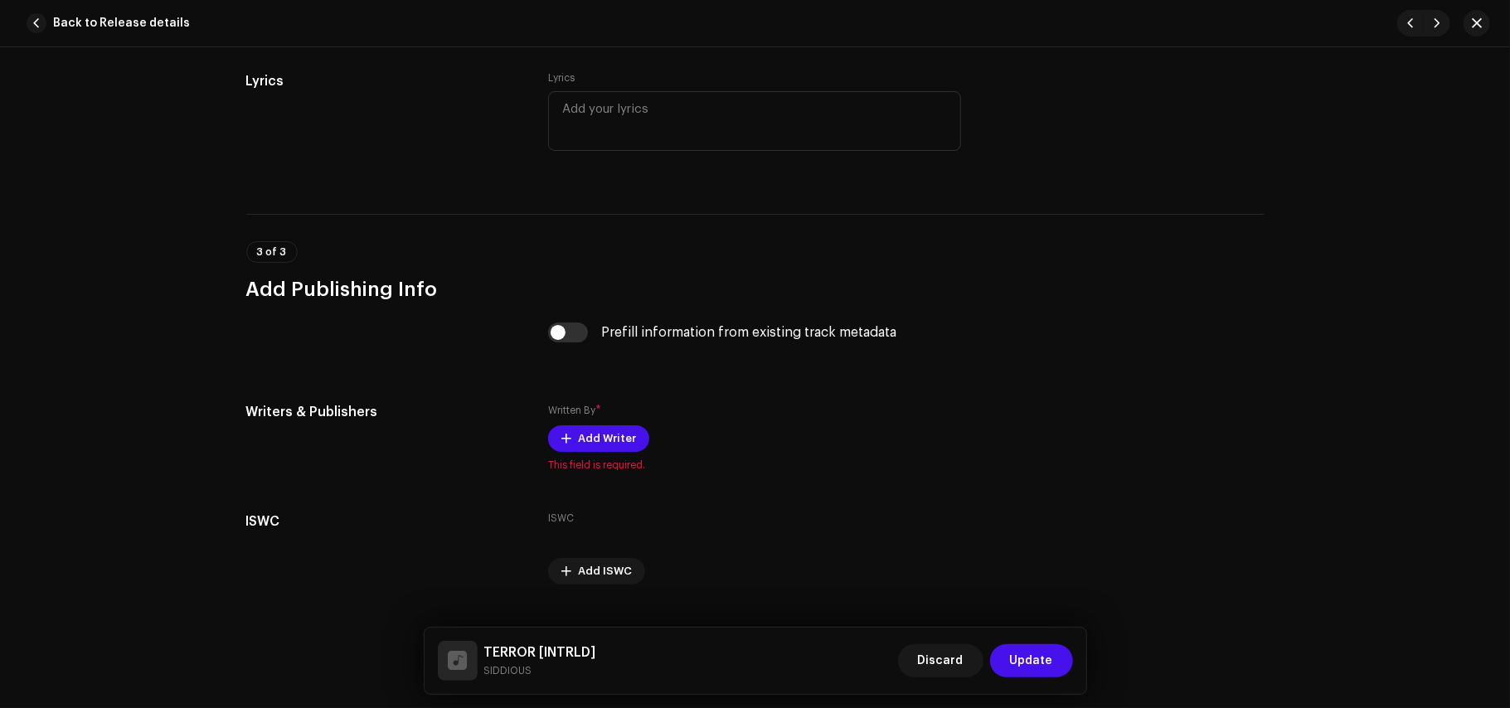
scroll to position [3476, 0]
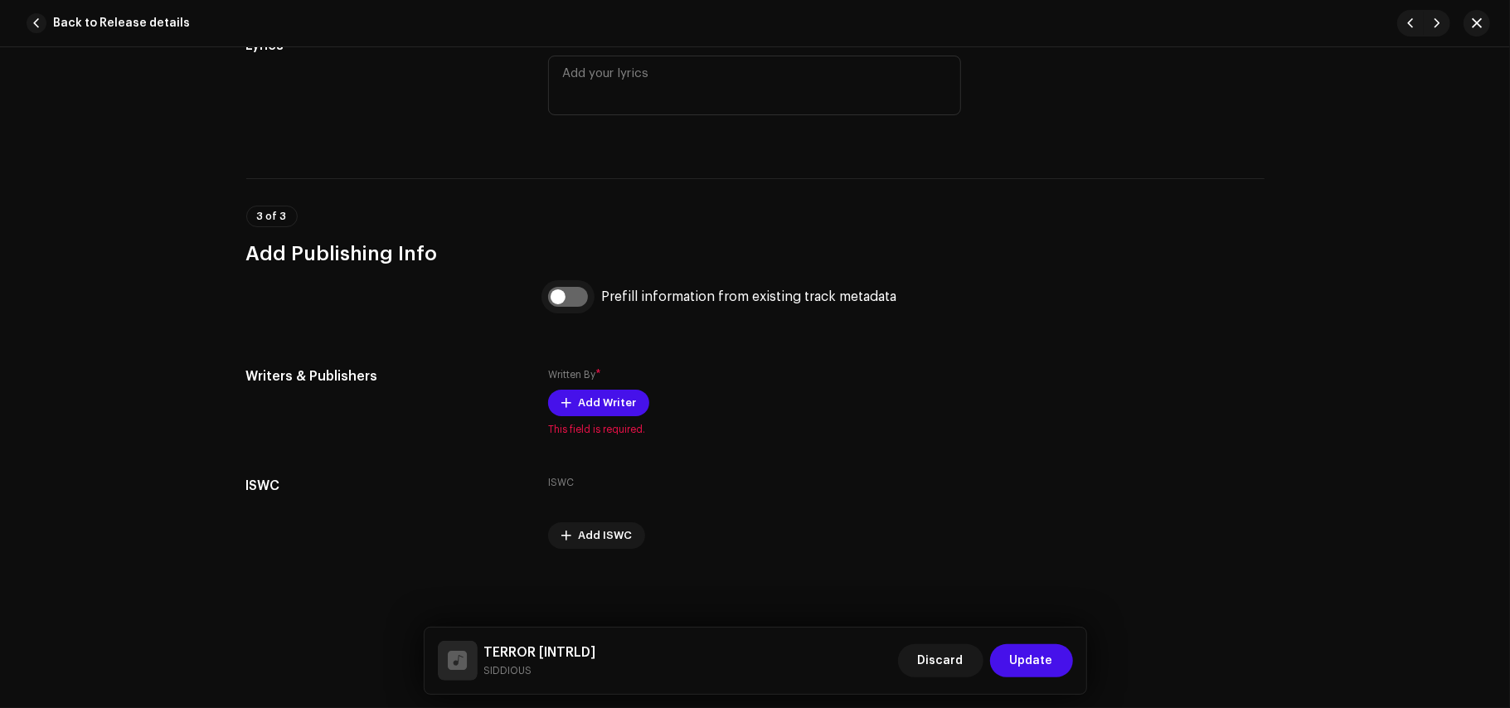
click at [571, 307] on input "checkbox" at bounding box center [568, 297] width 40 height 20
checkbox input "true"
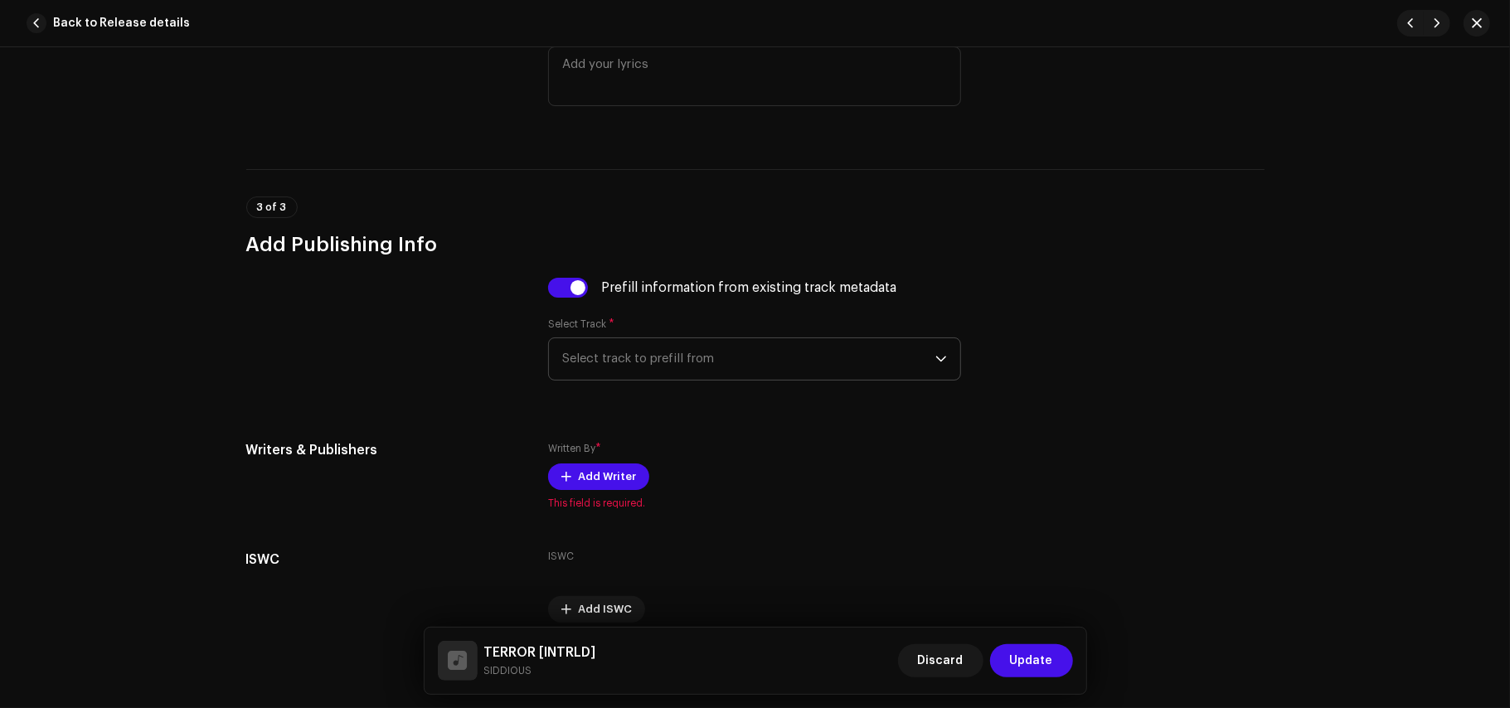
click at [611, 356] on div "Select Track * Select track to prefill from" at bounding box center [754, 349] width 413 height 63
click at [611, 356] on span "Select track to prefill from" at bounding box center [748, 358] width 373 height 41
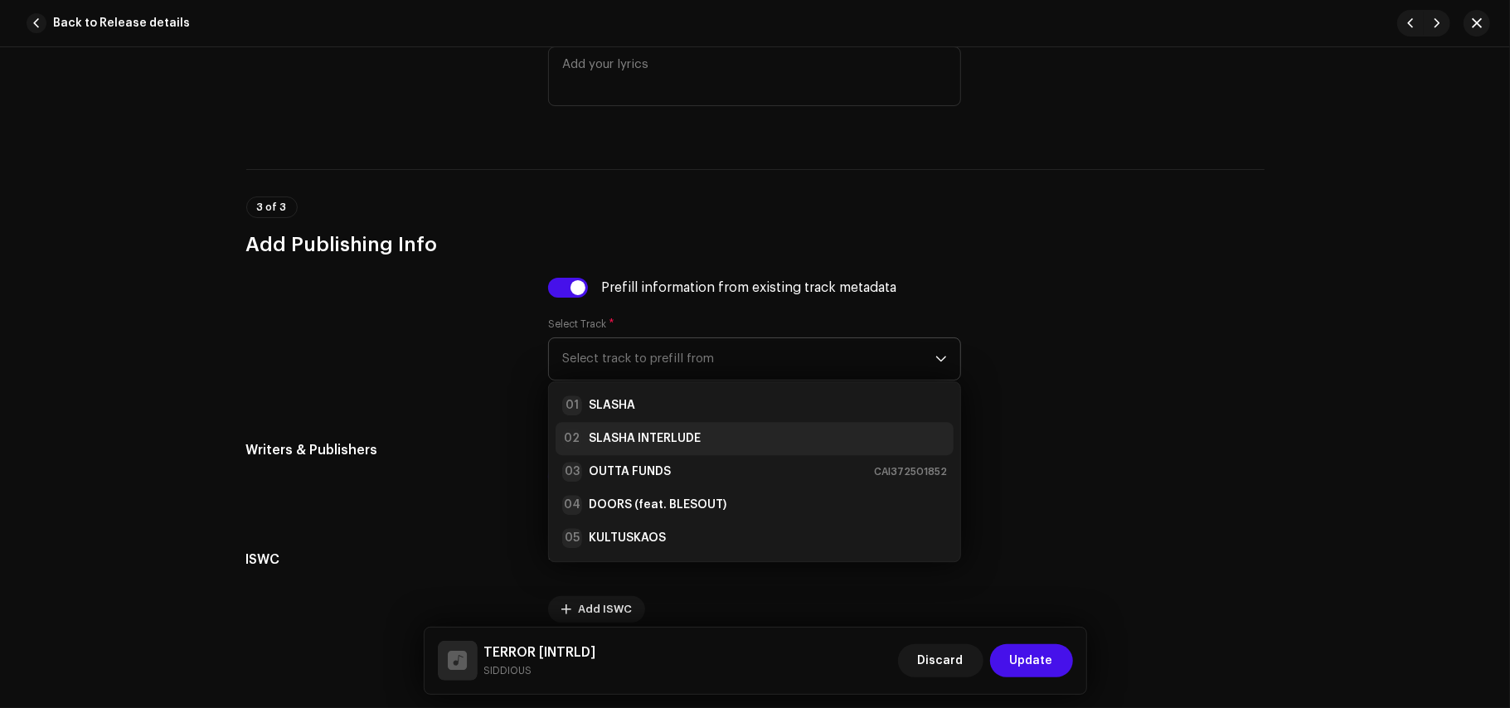
click at [649, 447] on strong "SLASHA INTERLUDE" at bounding box center [645, 438] width 112 height 17
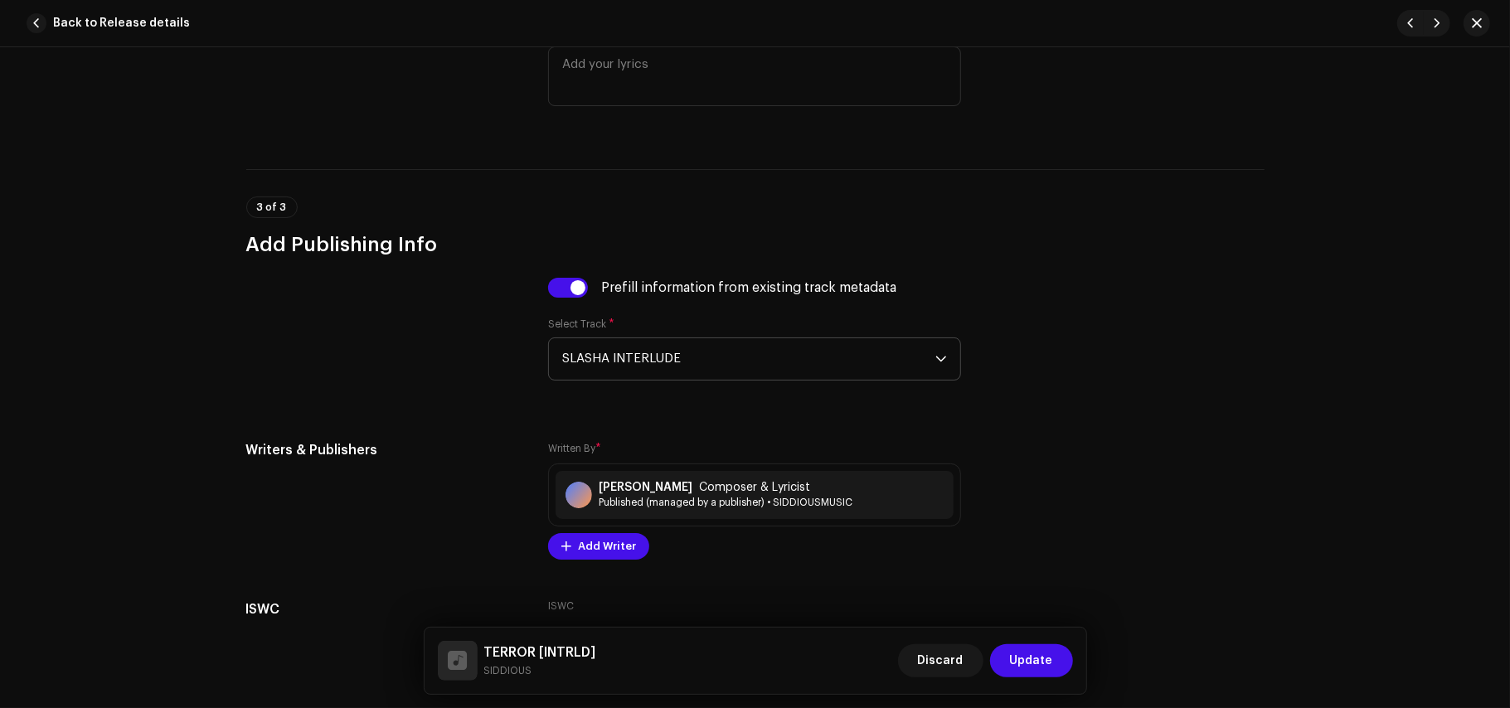
click at [535, 401] on div "Prefill information from existing track metadata Select Track * SLASHA INTERLUDE" at bounding box center [755, 339] width 1018 height 123
click at [1049, 672] on span "Update" at bounding box center [1031, 660] width 43 height 33
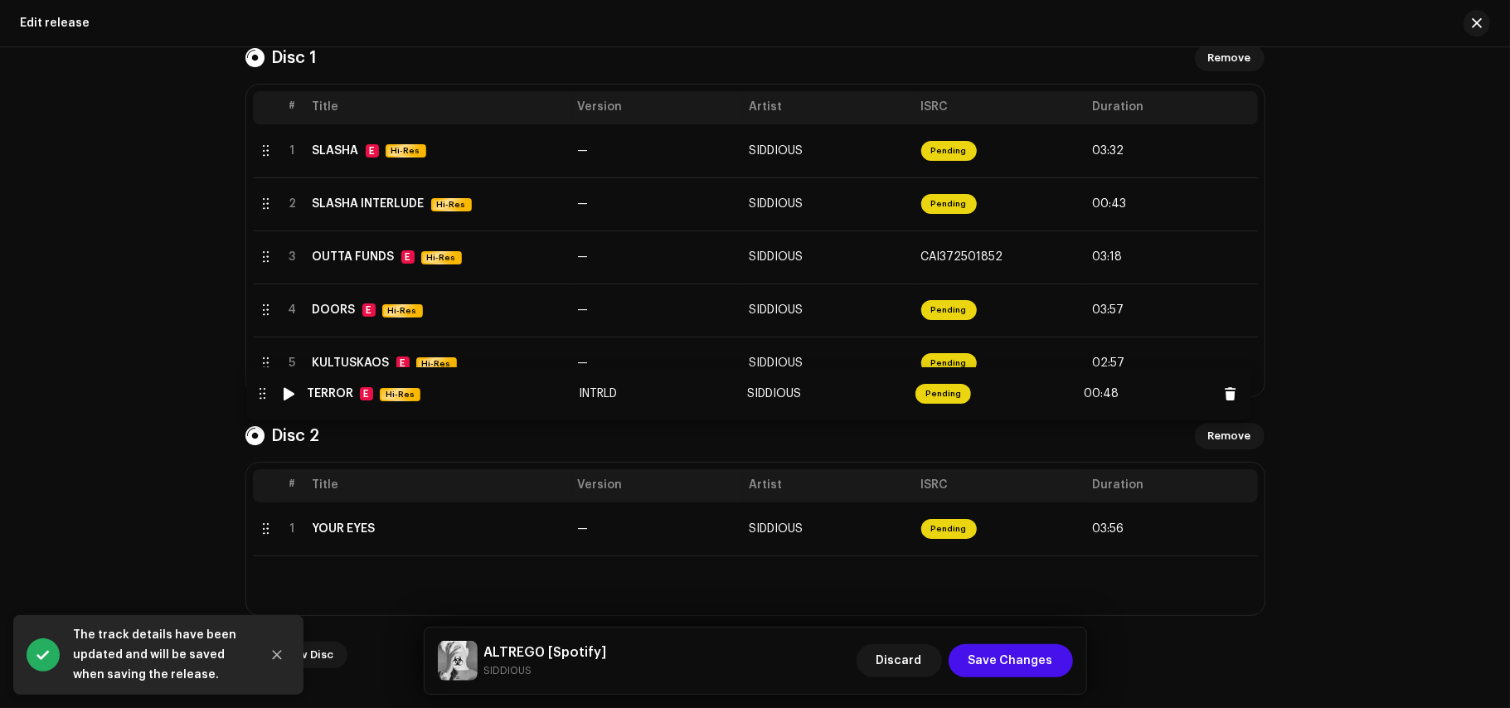
drag, startPoint x: 260, startPoint y: 584, endPoint x: 257, endPoint y: 396, distance: 188.3
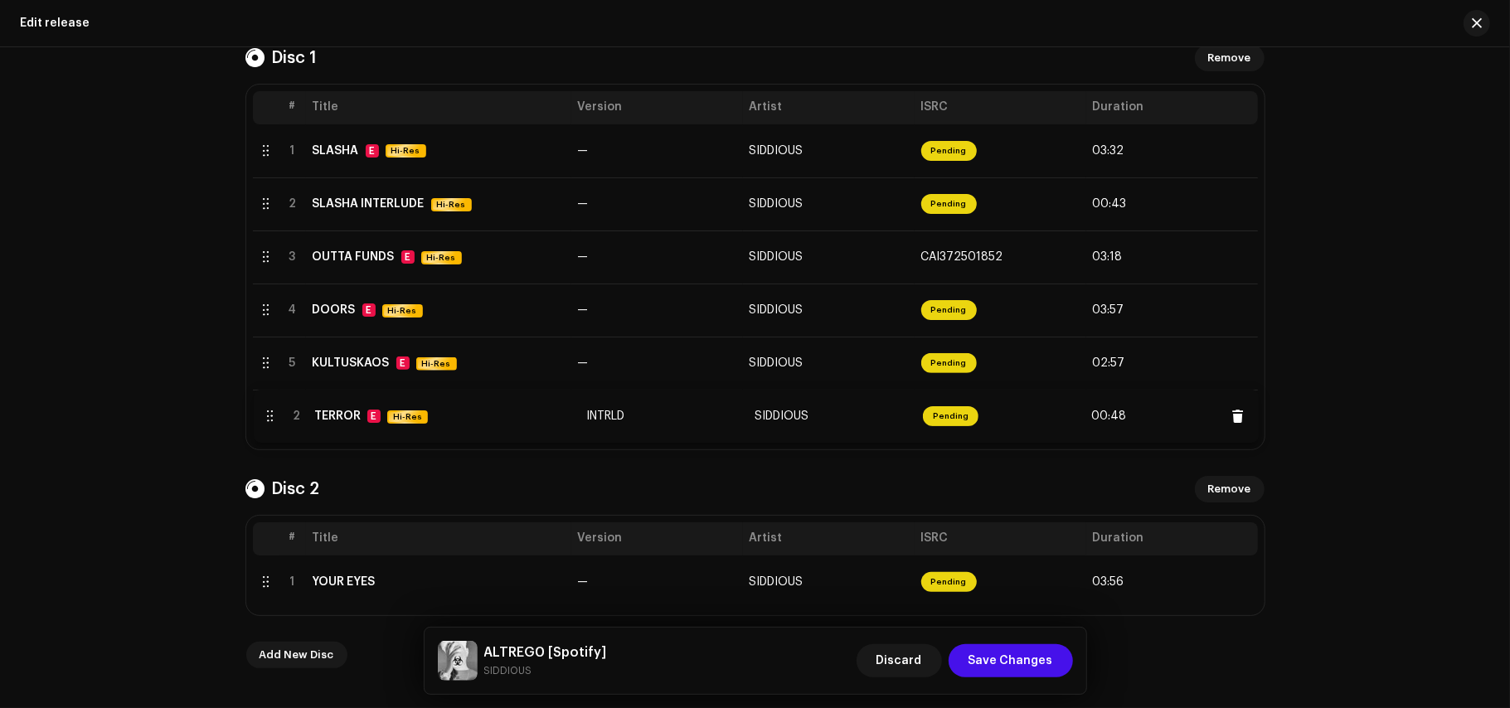
drag, startPoint x: 253, startPoint y: 579, endPoint x: 256, endPoint y: 412, distance: 166.7
click at [197, 488] on div "Create a new release Complete the following to edit your release. 1 of 3 Select…" at bounding box center [755, 377] width 1510 height 661
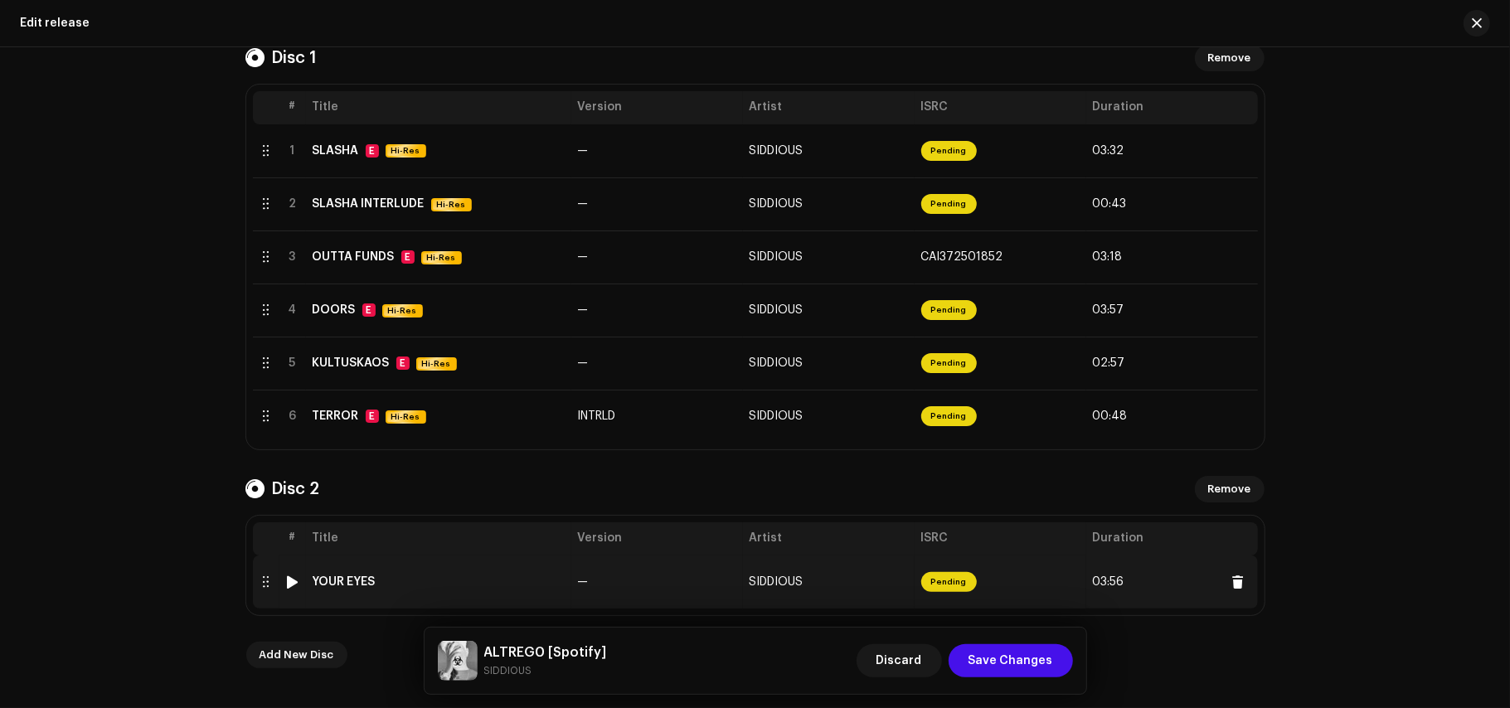
click at [887, 581] on td "SIDDIOUS" at bounding box center [829, 582] width 172 height 53
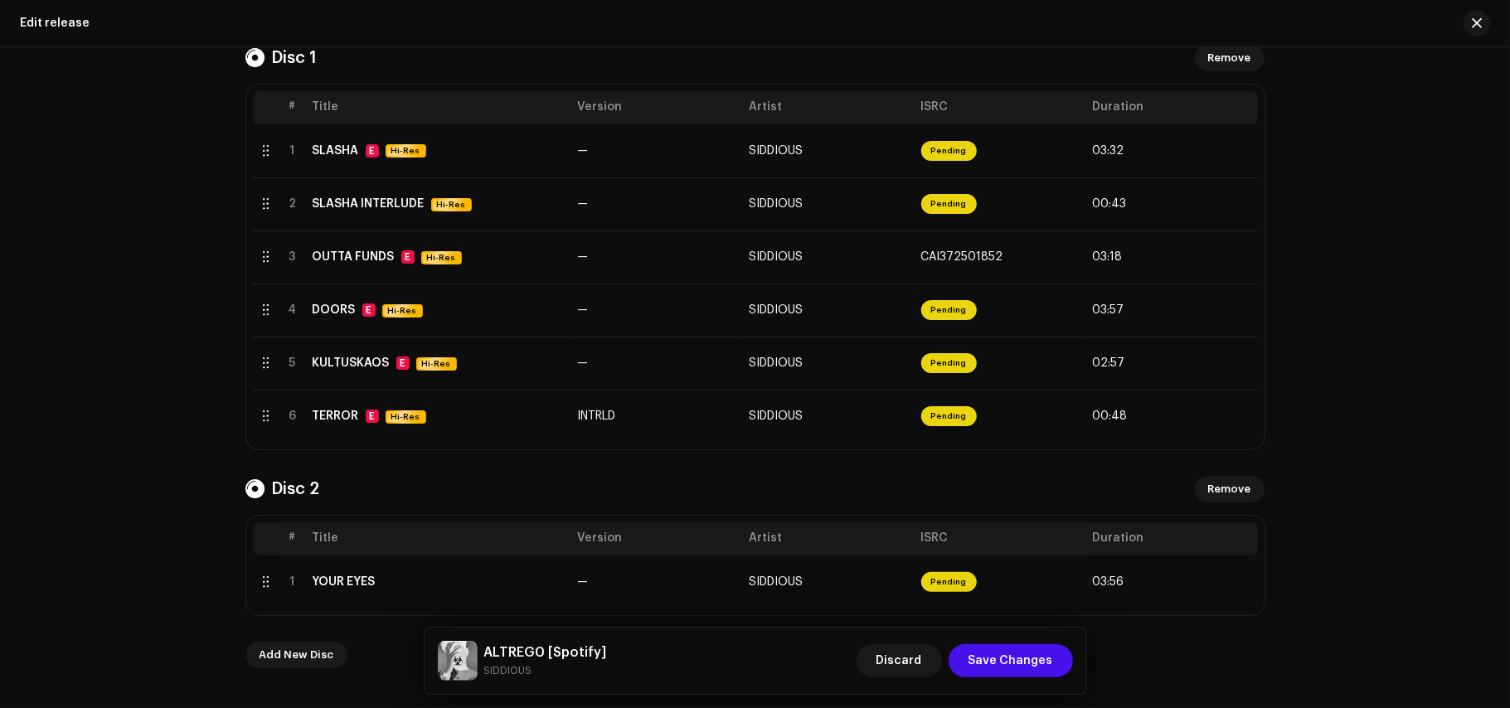
click at [176, 463] on div "Create a new release Complete the following to edit your release. 1 of 3 Select…" at bounding box center [755, 377] width 1510 height 661
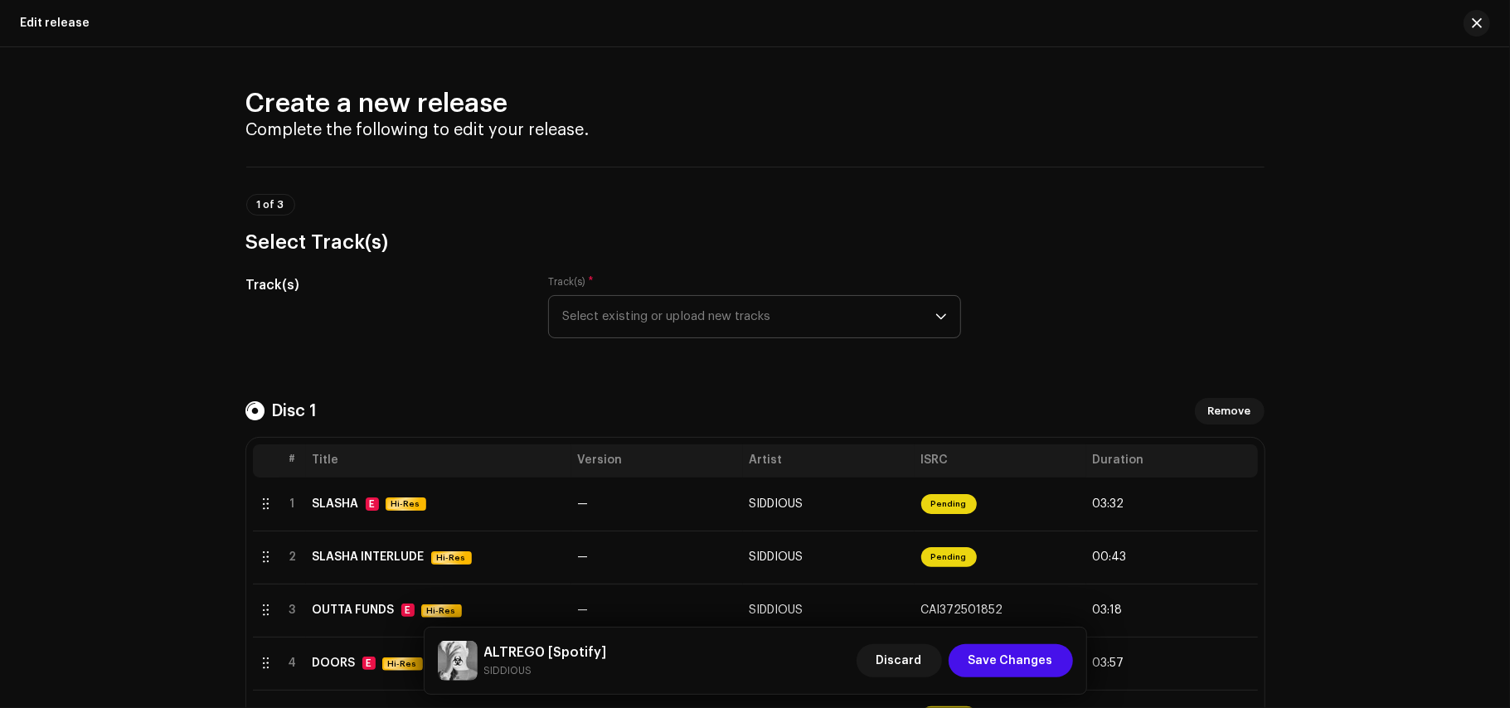
scroll to position [578, 0]
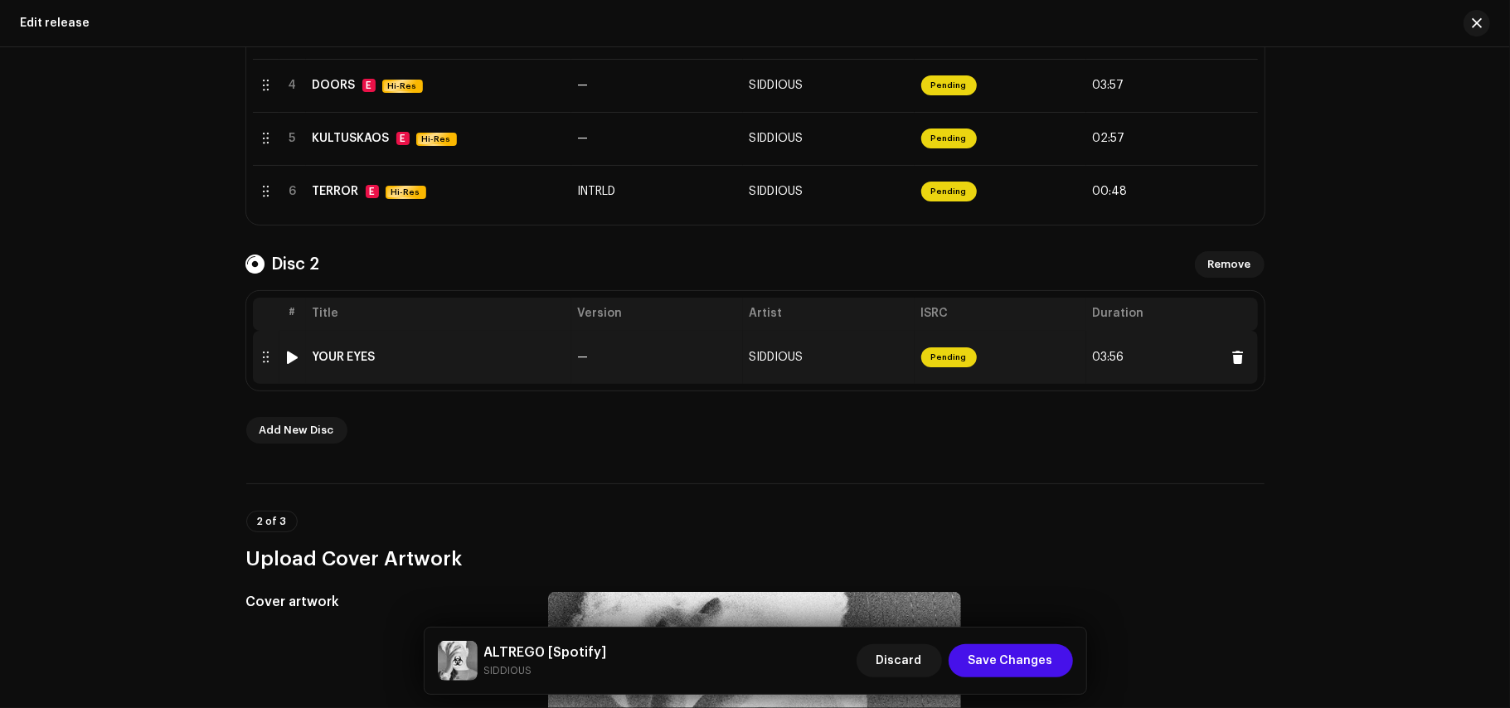
click at [876, 356] on td "SIDDIOUS" at bounding box center [829, 357] width 172 height 53
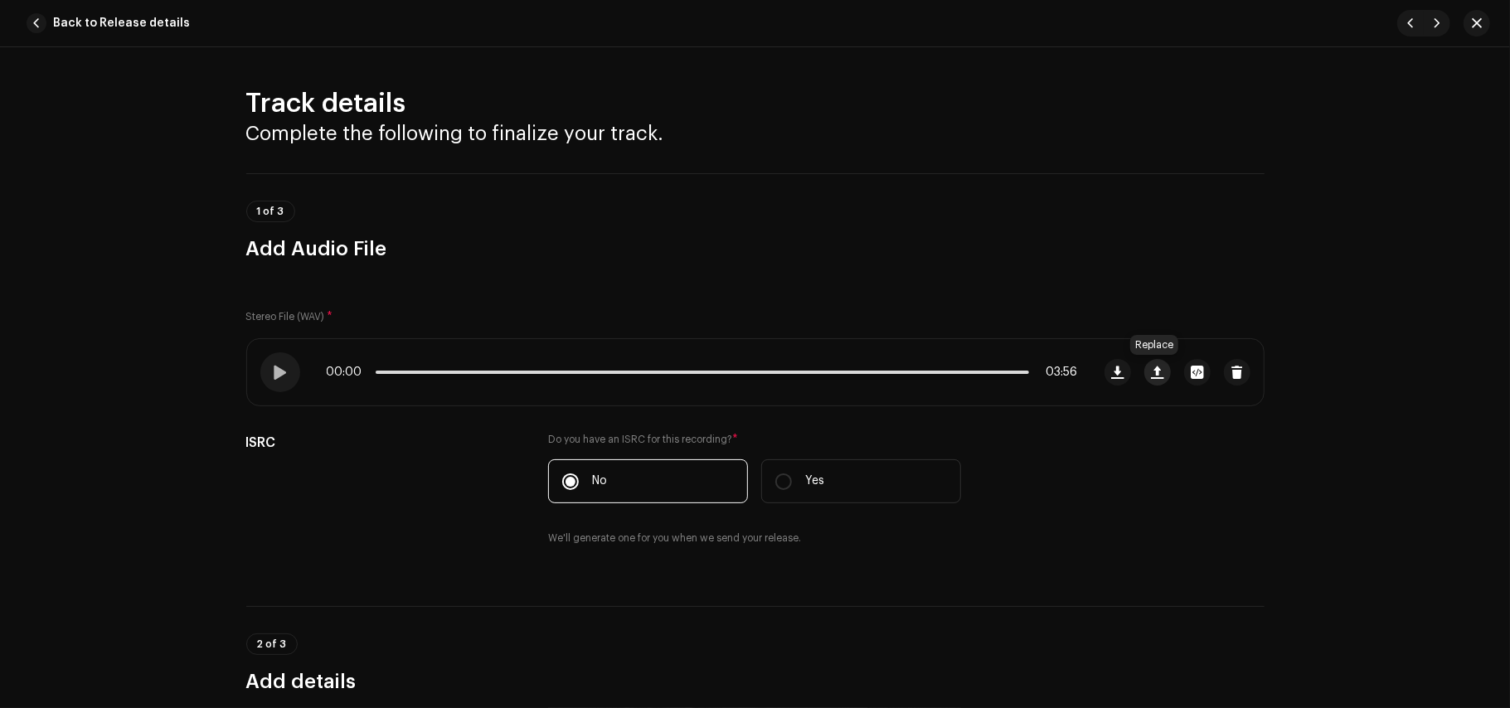
click at [1151, 375] on span "button" at bounding box center [1157, 372] width 12 height 13
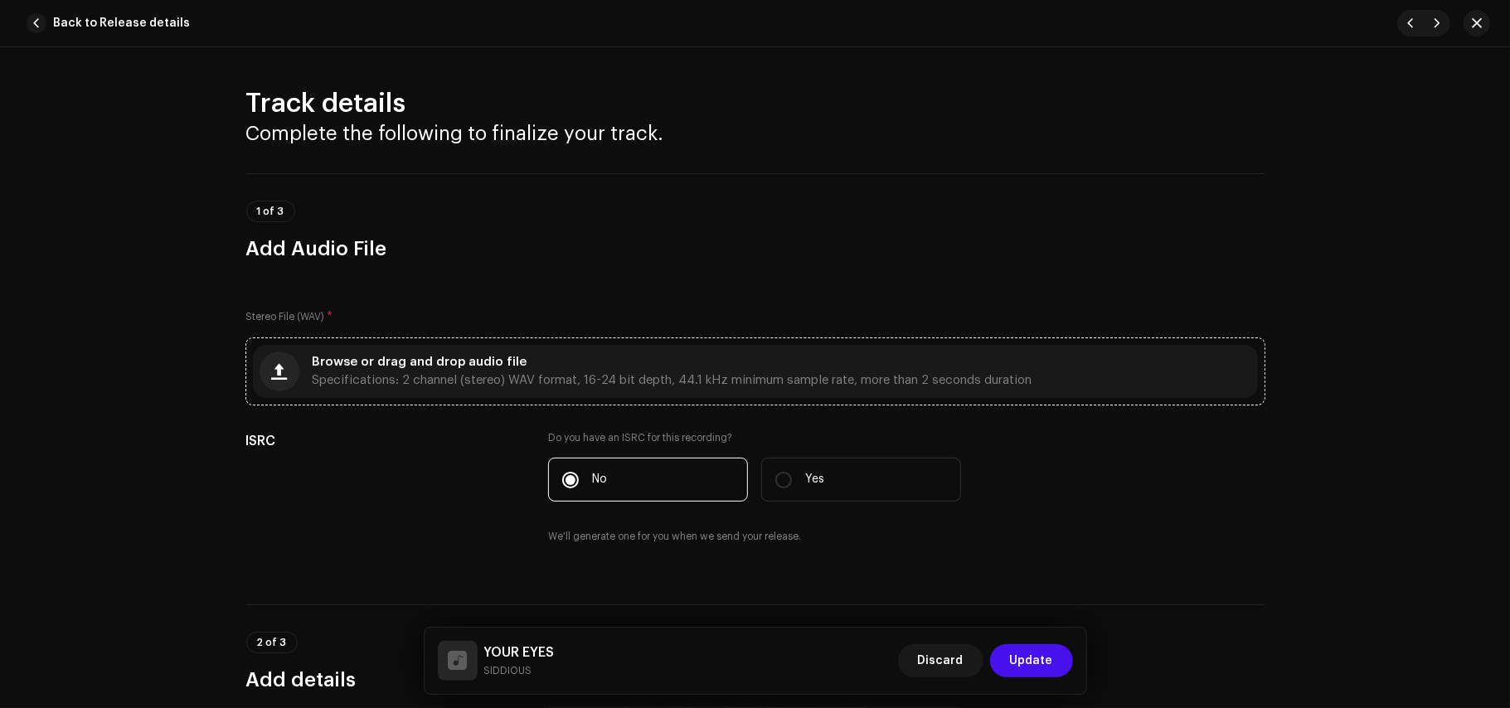
click at [840, 382] on span "Specifications: 2 channel (stereo) WAV format, 16-24 bit depth, 44.1 kHz minimu…" at bounding box center [673, 381] width 720 height 12
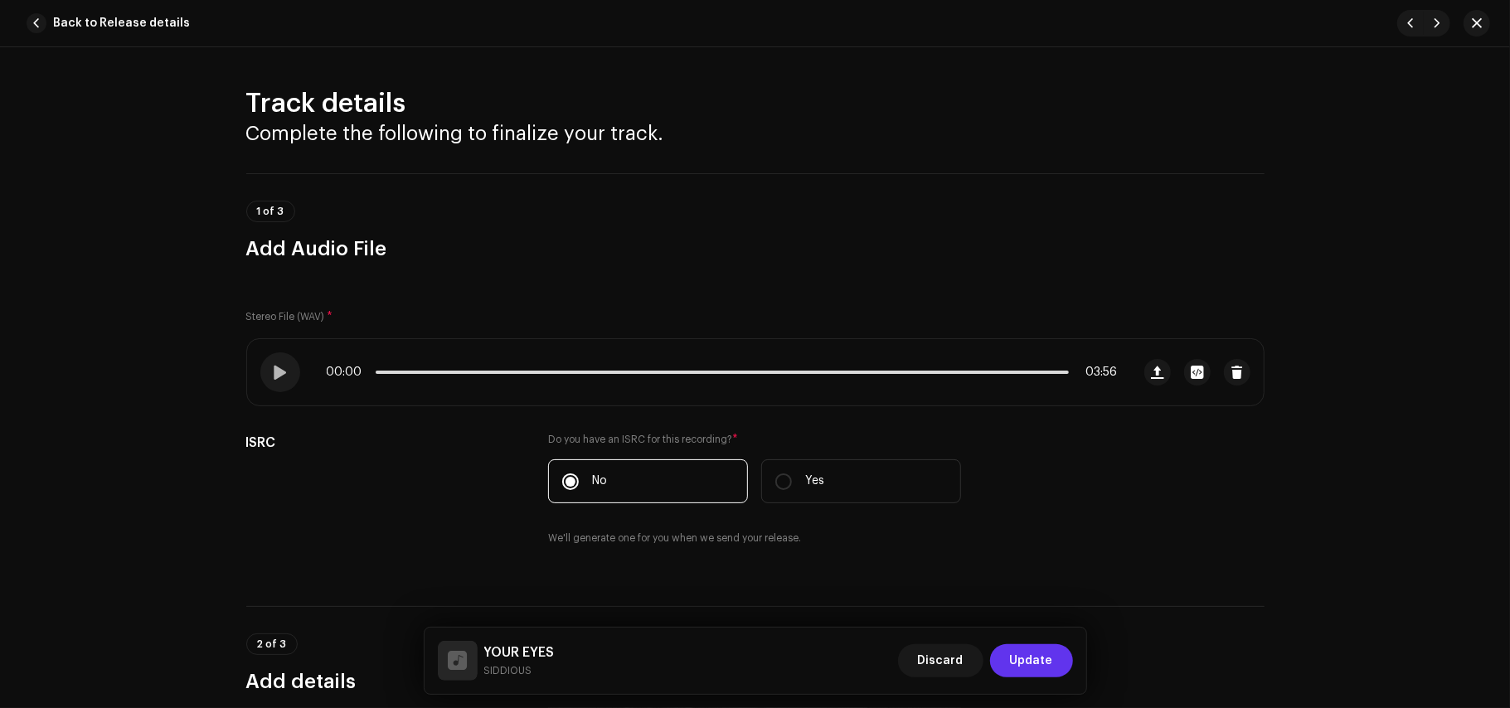
click at [1038, 657] on span "Update" at bounding box center [1031, 660] width 43 height 33
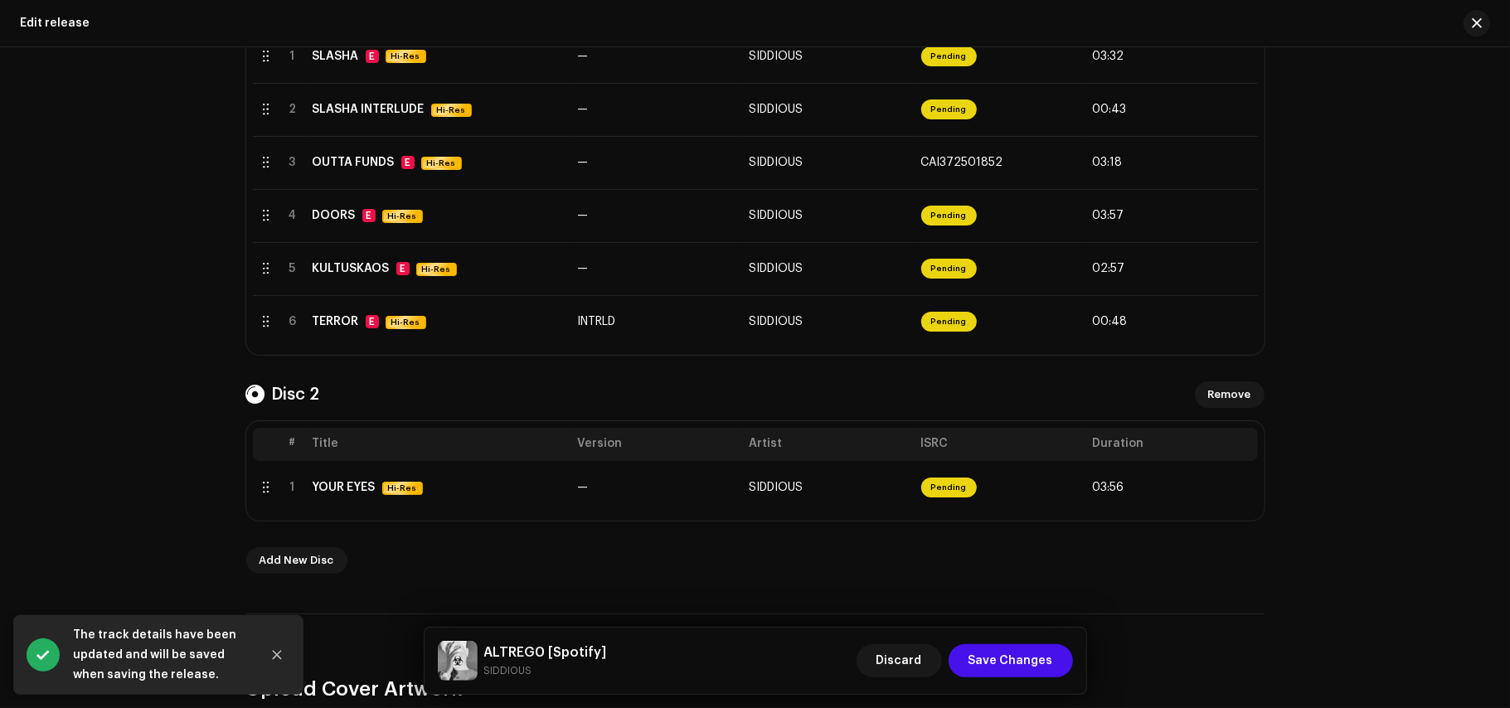
scroll to position [432, 0]
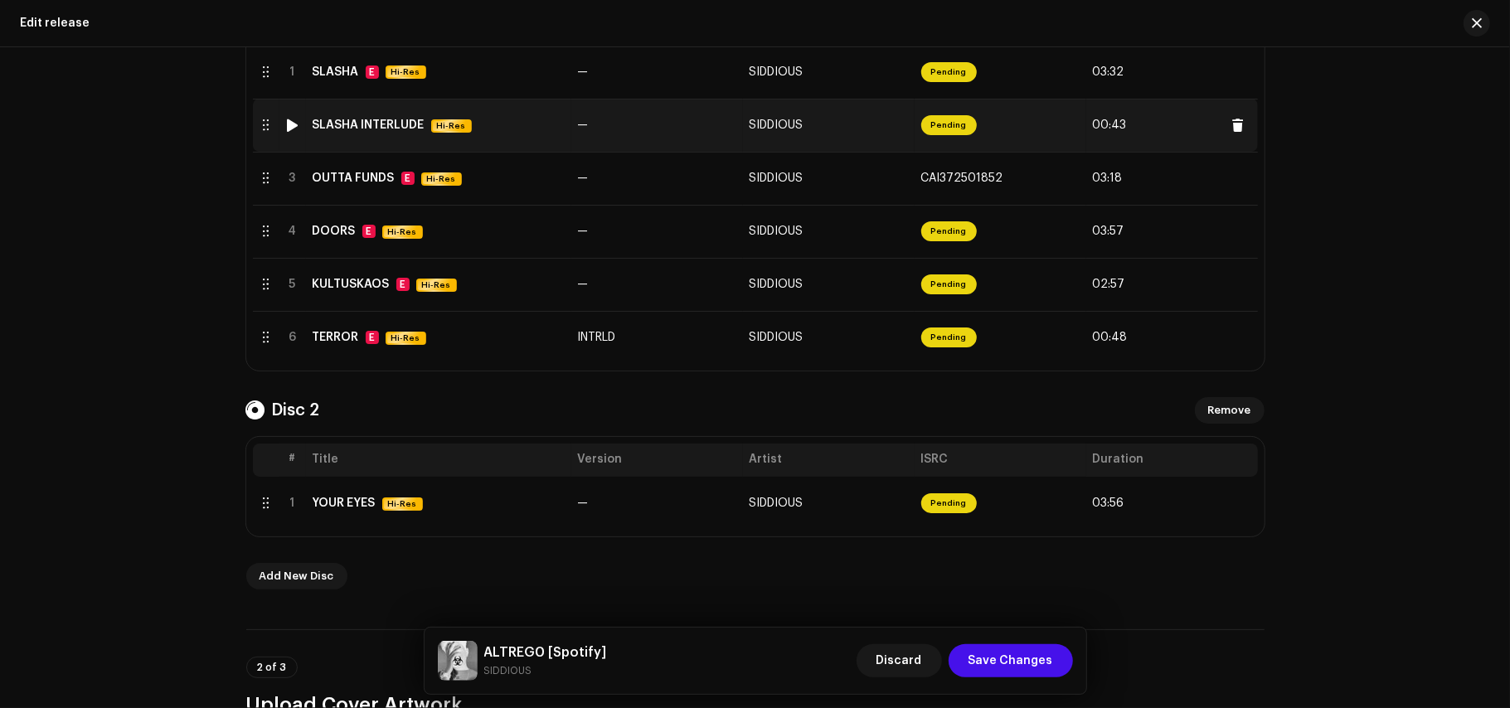
click at [969, 134] on re-a-status-badge "Pending" at bounding box center [949, 125] width 56 height 20
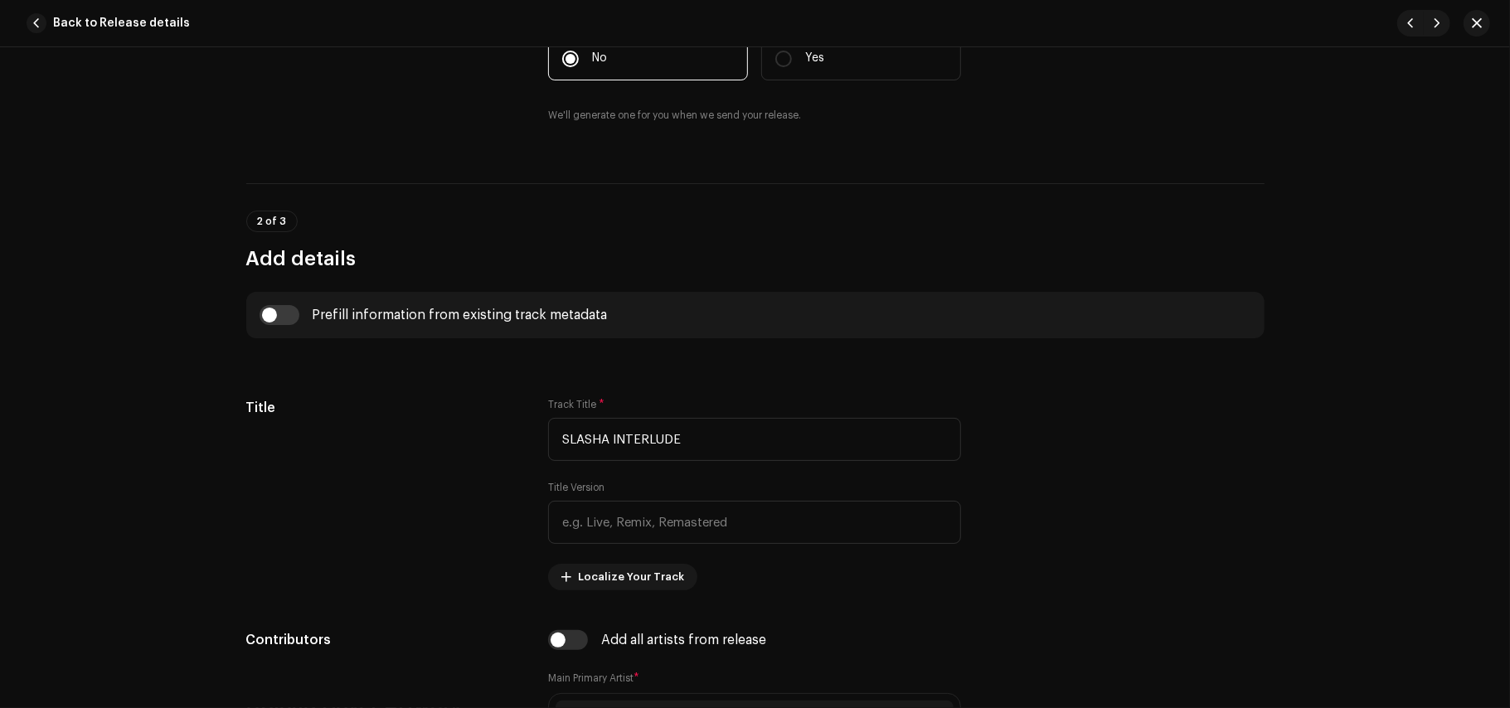
scroll to position [430, 0]
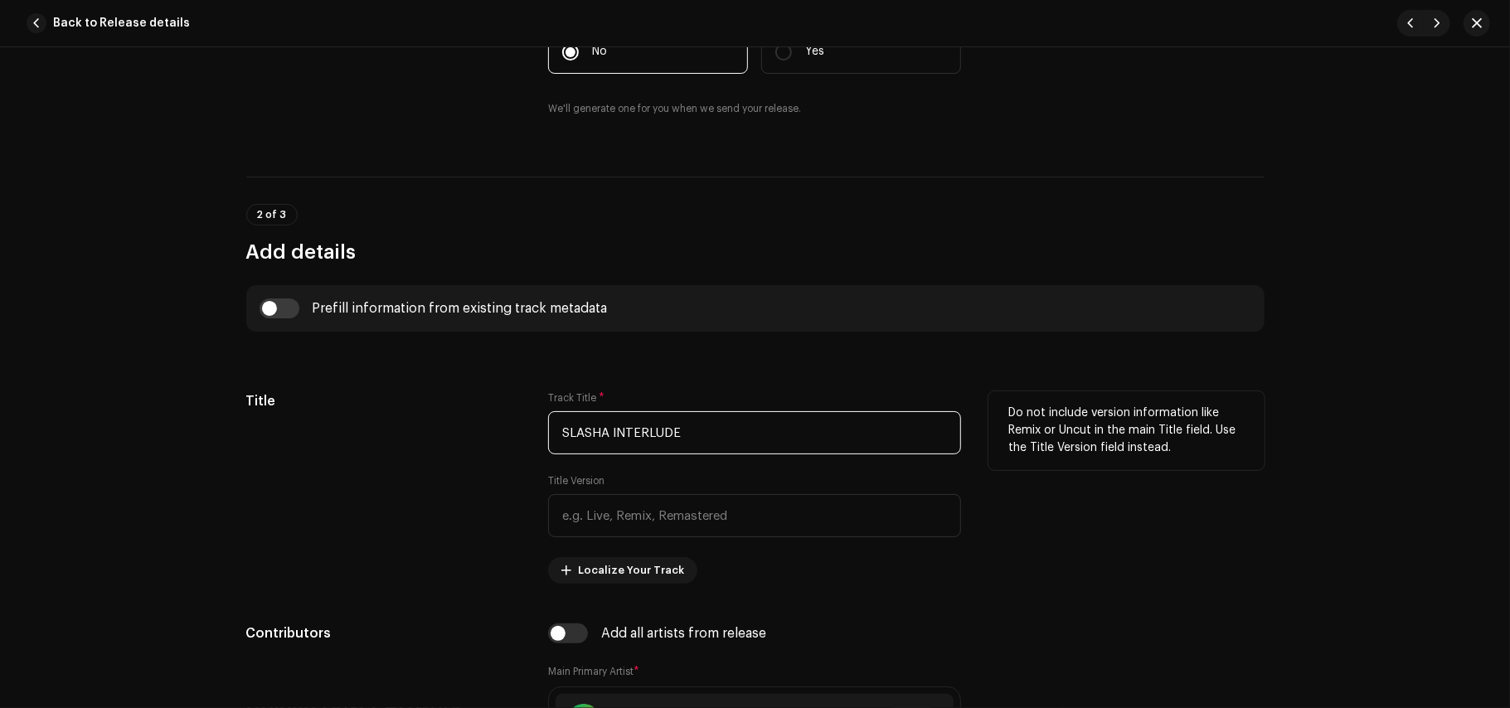
drag, startPoint x: 763, startPoint y: 446, endPoint x: 611, endPoint y: 449, distance: 151.8
click at [611, 449] on input "SLASHA INTERLUDE" at bounding box center [754, 432] width 413 height 43
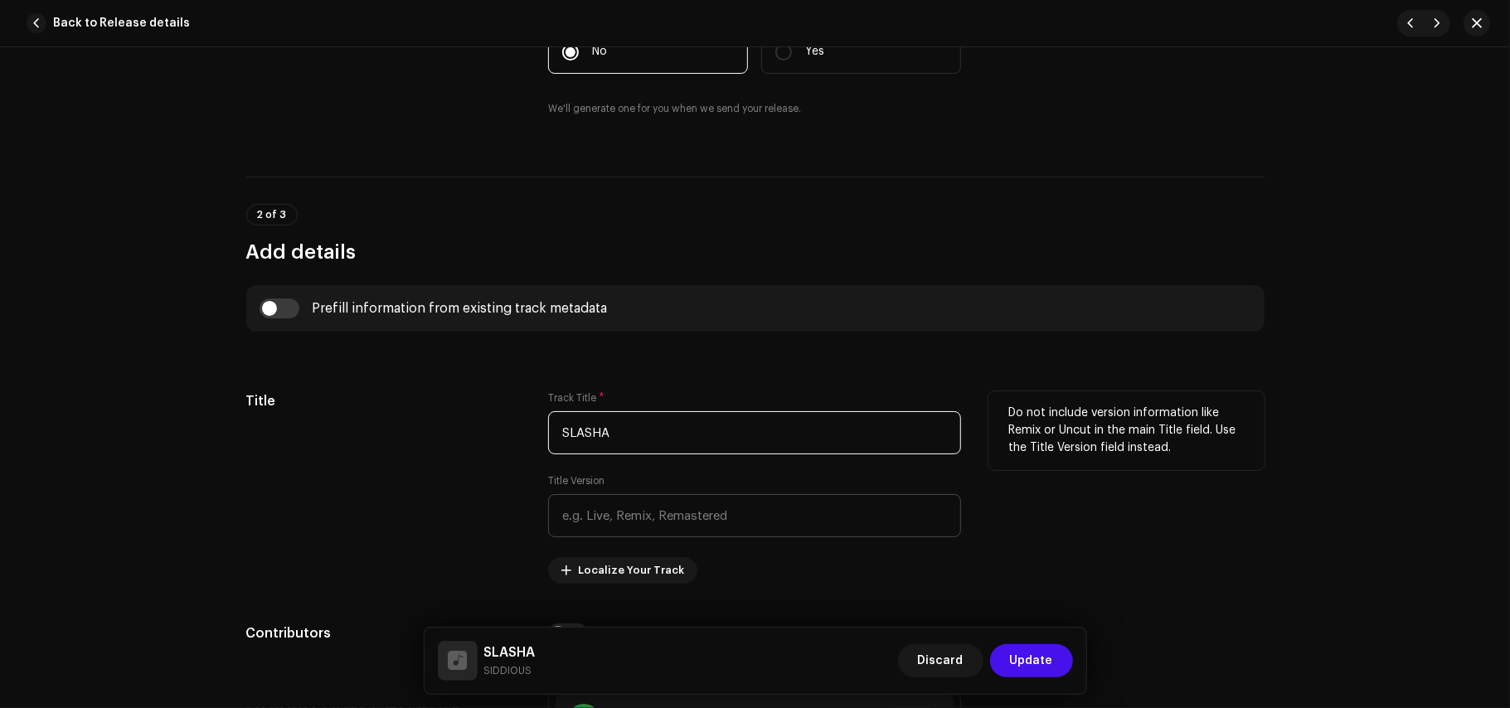
type input "SLASHA"
click at [629, 504] on input "text" at bounding box center [754, 515] width 413 height 43
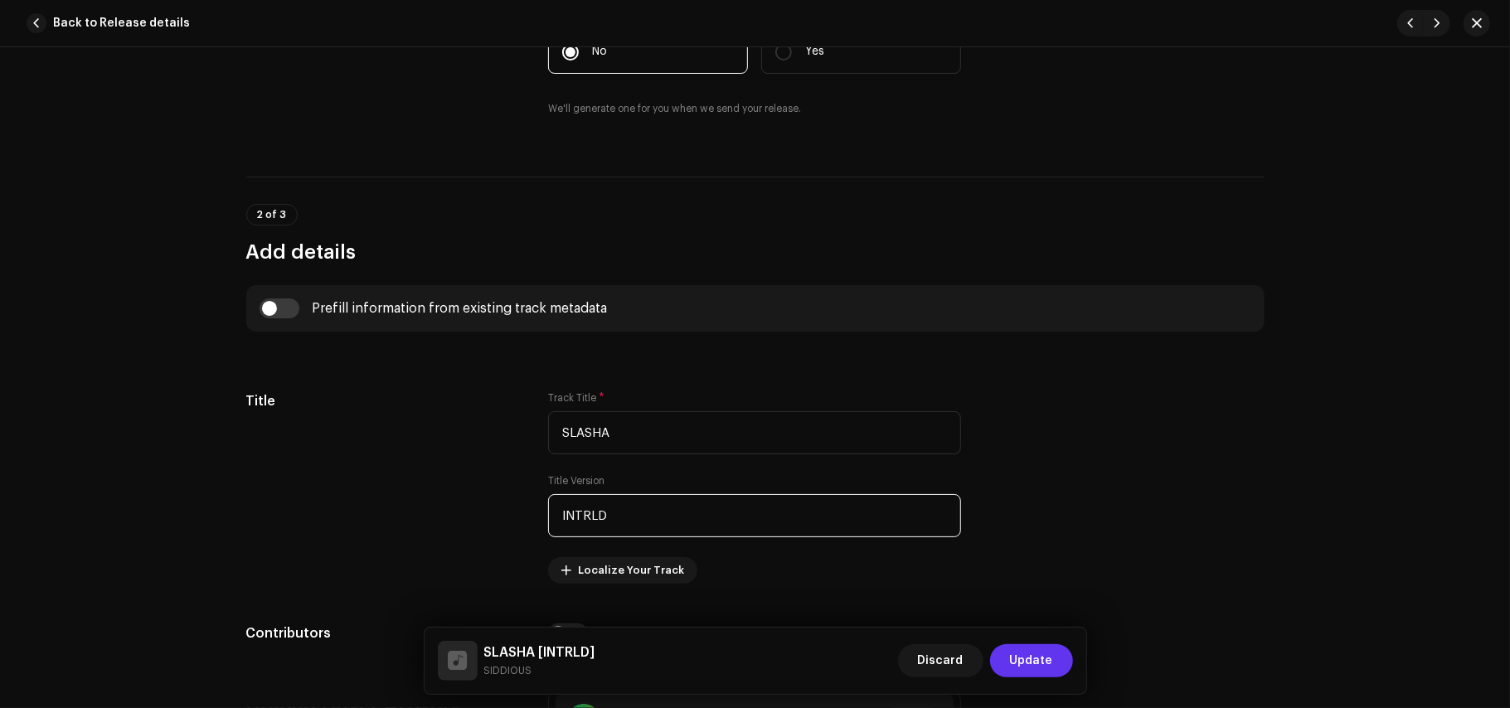
type input "INTRLD"
click at [999, 660] on button "Update" at bounding box center [1031, 660] width 83 height 33
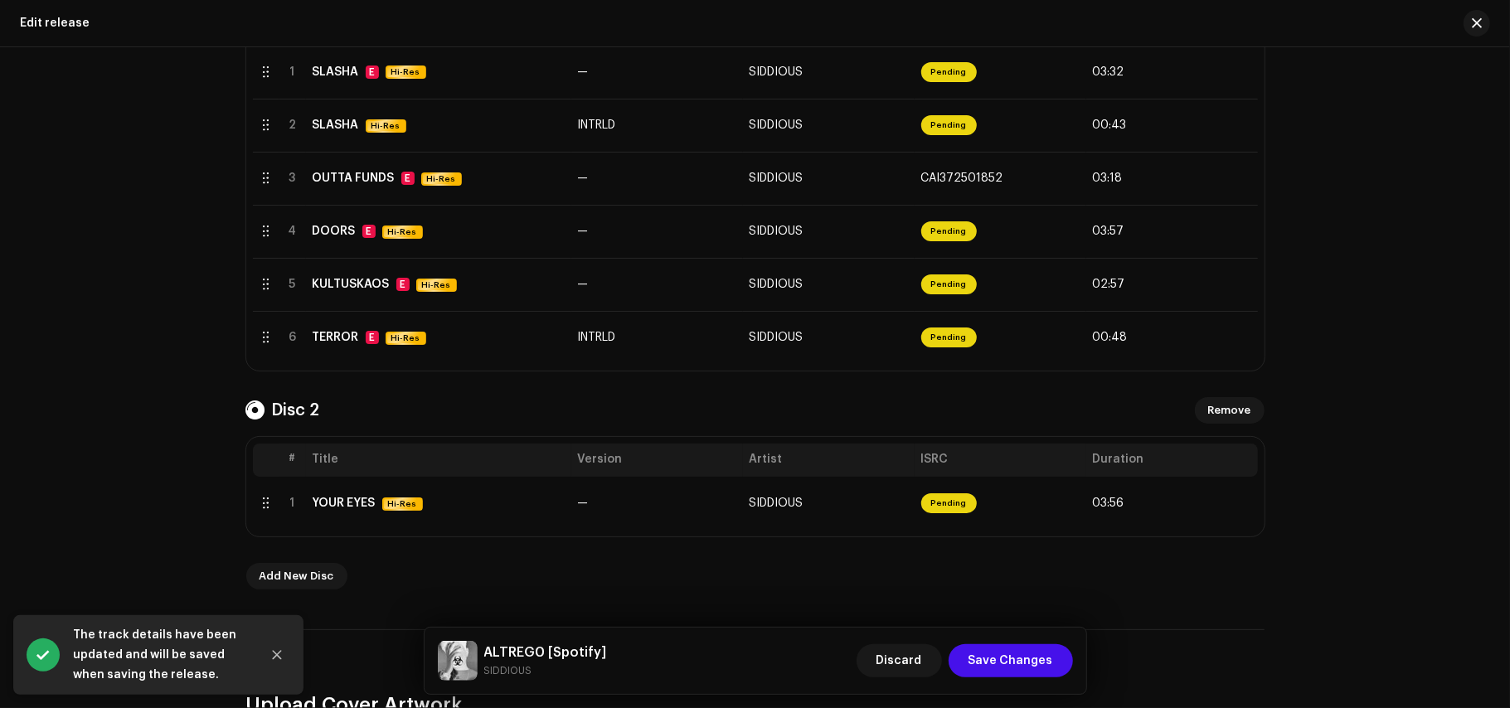
click at [163, 236] on div "Create a new release Complete the following to edit your release. 1 of 3 Select…" at bounding box center [755, 377] width 1510 height 661
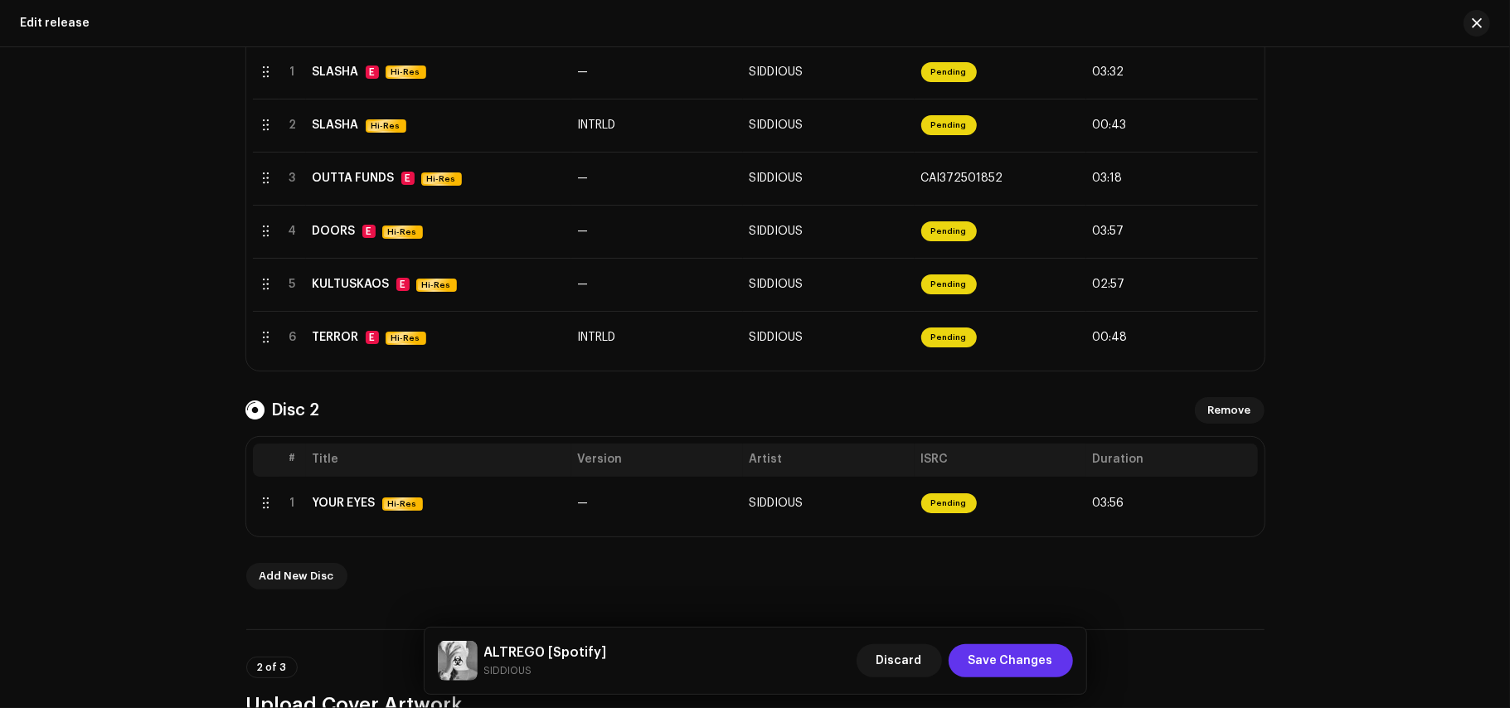
click at [1055, 651] on button "Save Changes" at bounding box center [1011, 660] width 124 height 33
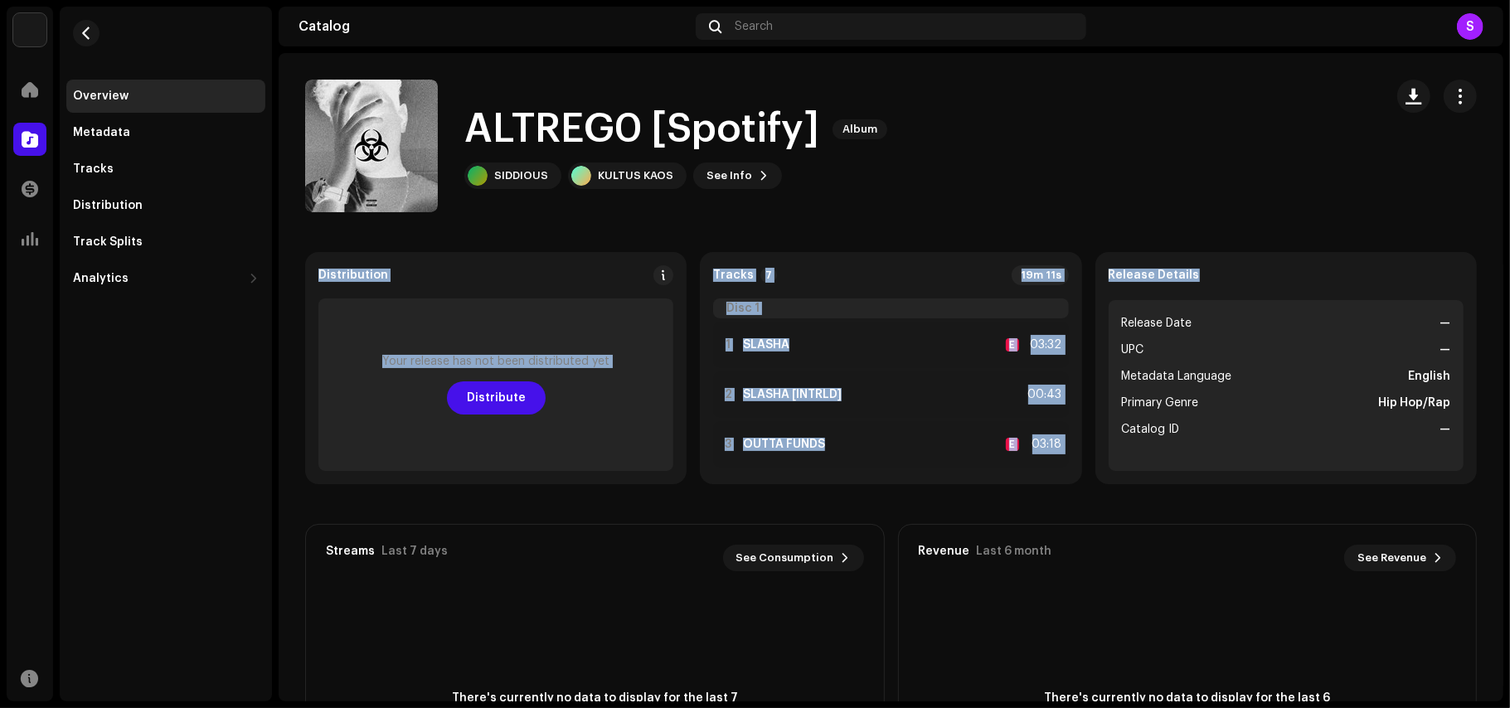
drag, startPoint x: 1509, startPoint y: 154, endPoint x: 1496, endPoint y: 250, distance: 97.1
click at [1496, 250] on div "SIDDIOUSMUSIC Home Catalog Transactions Analytics Resources Overview Metadata T…" at bounding box center [755, 354] width 1510 height 708
click at [1411, 223] on catalog-releases-details-overview "ALTREG0 [Spotify] Album ALTREG0 [Spotify] Album SIDDIOUS KULTUS KAOS See Info D…" at bounding box center [891, 467] width 1225 height 829
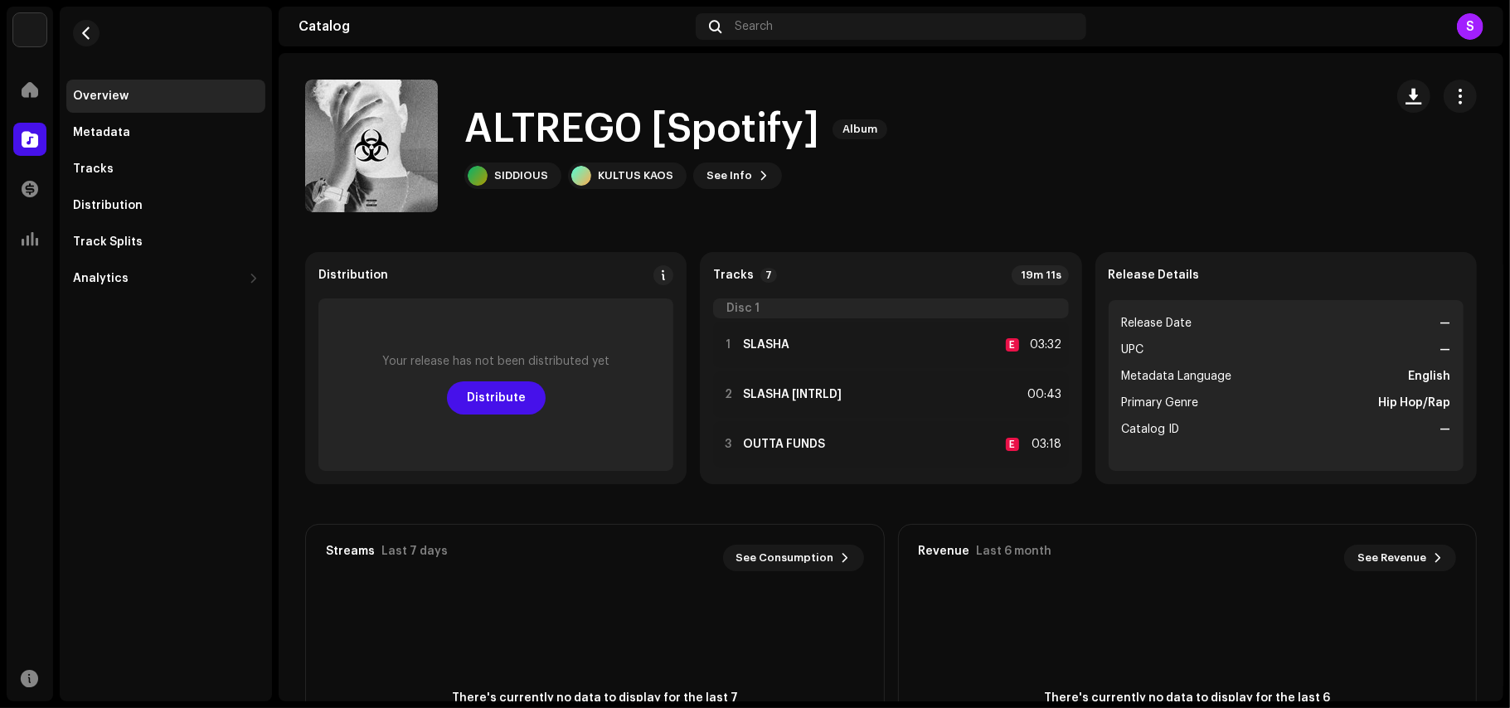
click at [1059, 350] on div "Tracks 7 19m 11s Disc 1 1 SLASHA E 03:32 2 SLASHA [INTRLD] 00:43 3 OUTTA FUNDS …" at bounding box center [890, 368] width 381 height 232
click at [50, 121] on div "Catalog" at bounding box center [30, 139] width 46 height 46
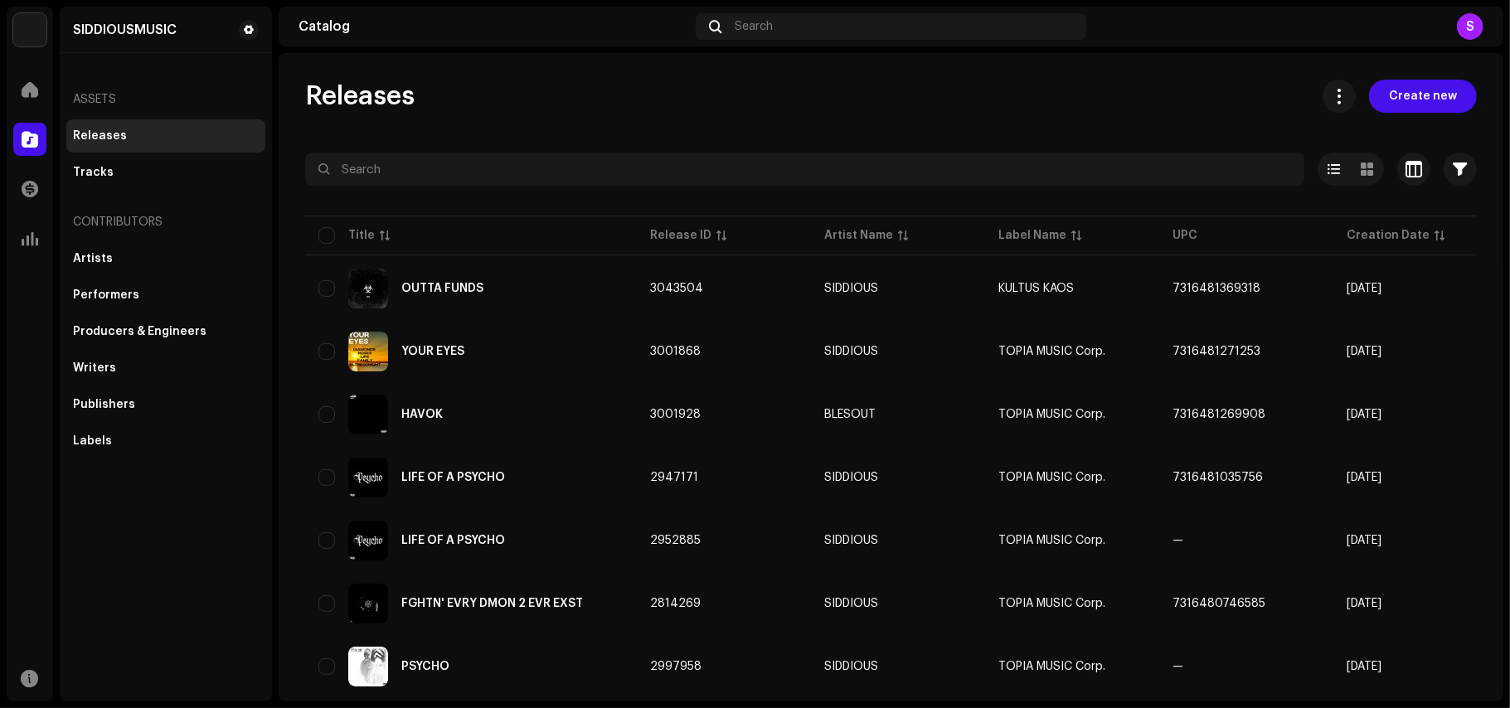
drag, startPoint x: 1509, startPoint y: 227, endPoint x: 1507, endPoint y: 257, distance: 30.0
click at [1507, 257] on div "SIDDIOUSMUSIC Home Catalog Transactions Analytics Resources SIDDIOUSMUSIC Asset…" at bounding box center [755, 354] width 1510 height 708
drag, startPoint x: 1509, startPoint y: 156, endPoint x: 1484, endPoint y: 264, distance: 110.8
click at [1484, 264] on div "SIDDIOUSMUSIC Home Catalog Transactions Analytics Resources SIDDIOUSMUSIC Asset…" at bounding box center [755, 354] width 1510 height 708
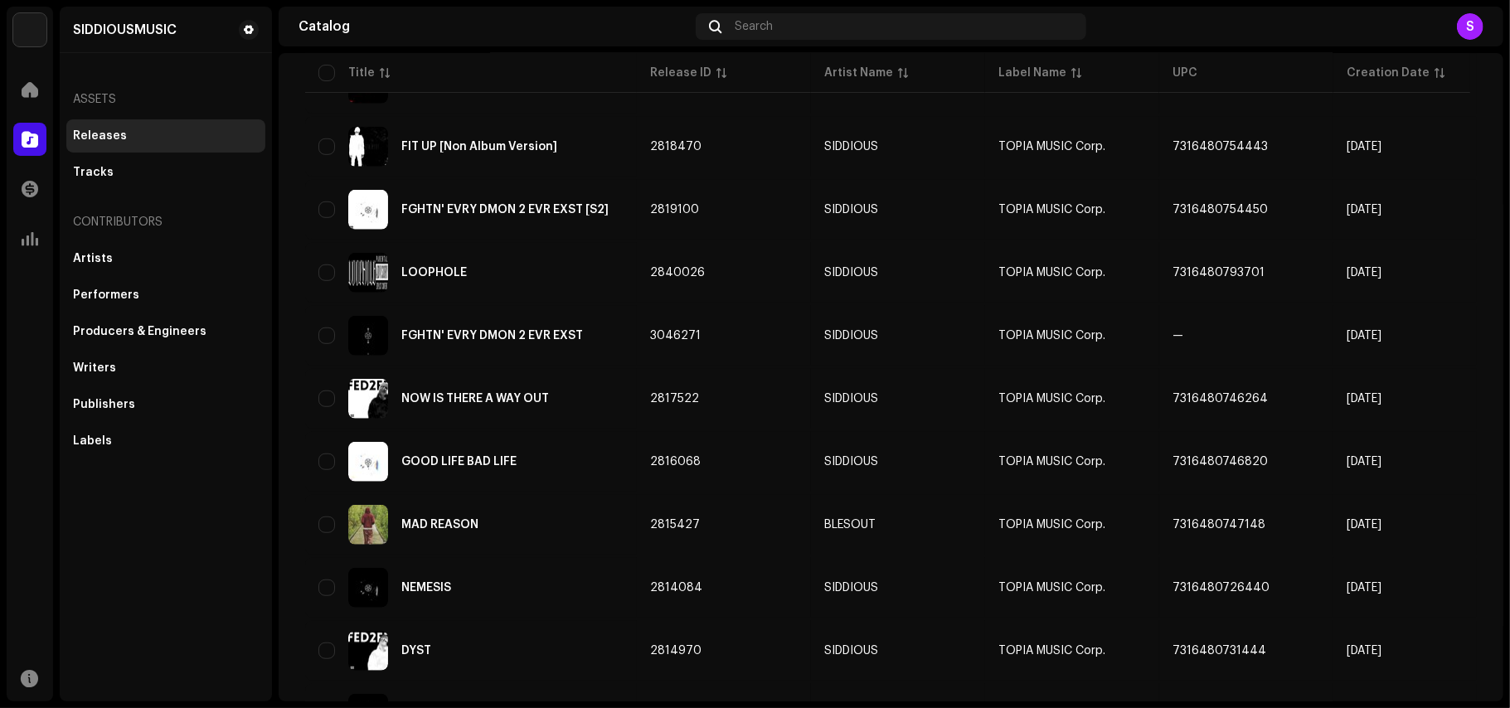
scroll to position [903, 0]
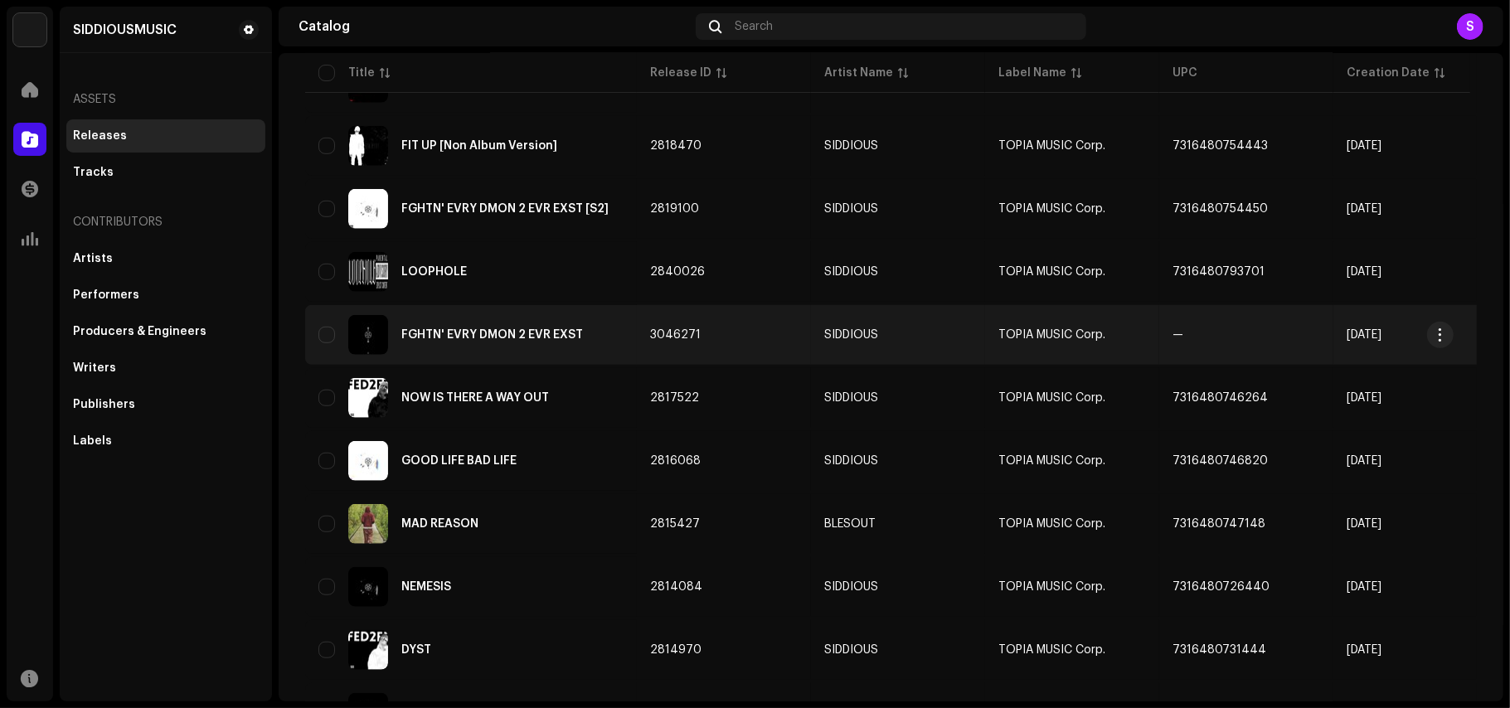
click at [1058, 335] on span "TOPIA MUSIC Corp." at bounding box center [1051, 335] width 107 height 12
